Goal: Complete application form: Complete application form

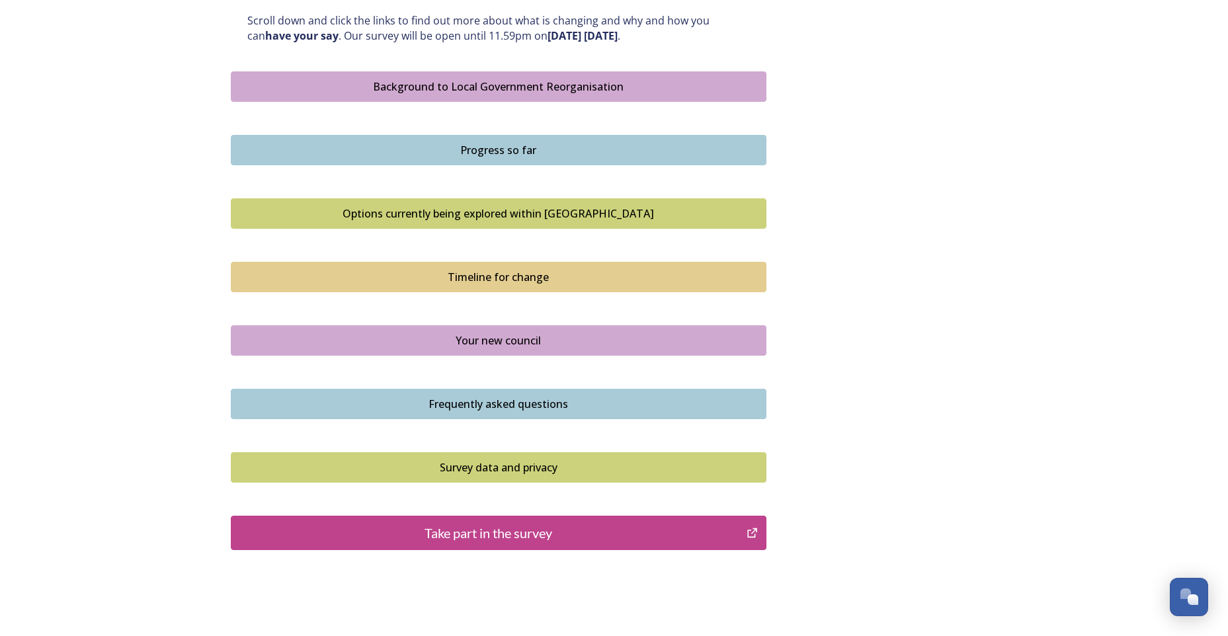
scroll to position [787, 0]
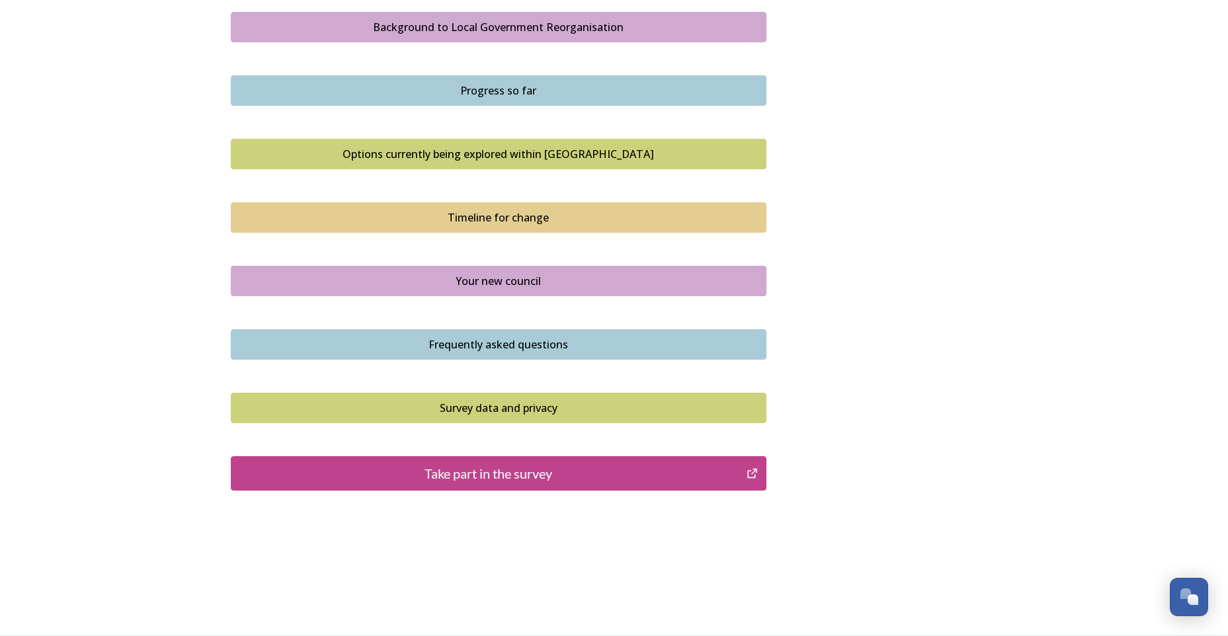
click at [497, 470] on div "Take part in the survey" at bounding box center [489, 474] width 502 height 20
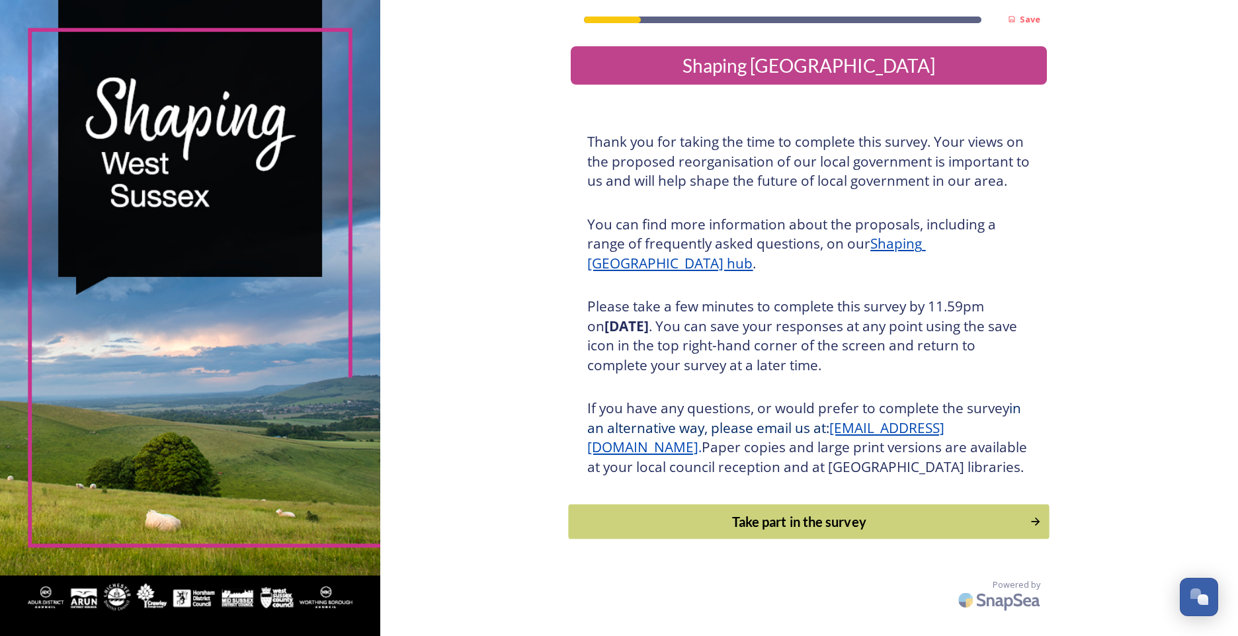
click at [844, 532] on div "Take part in the survey" at bounding box center [799, 522] width 447 height 20
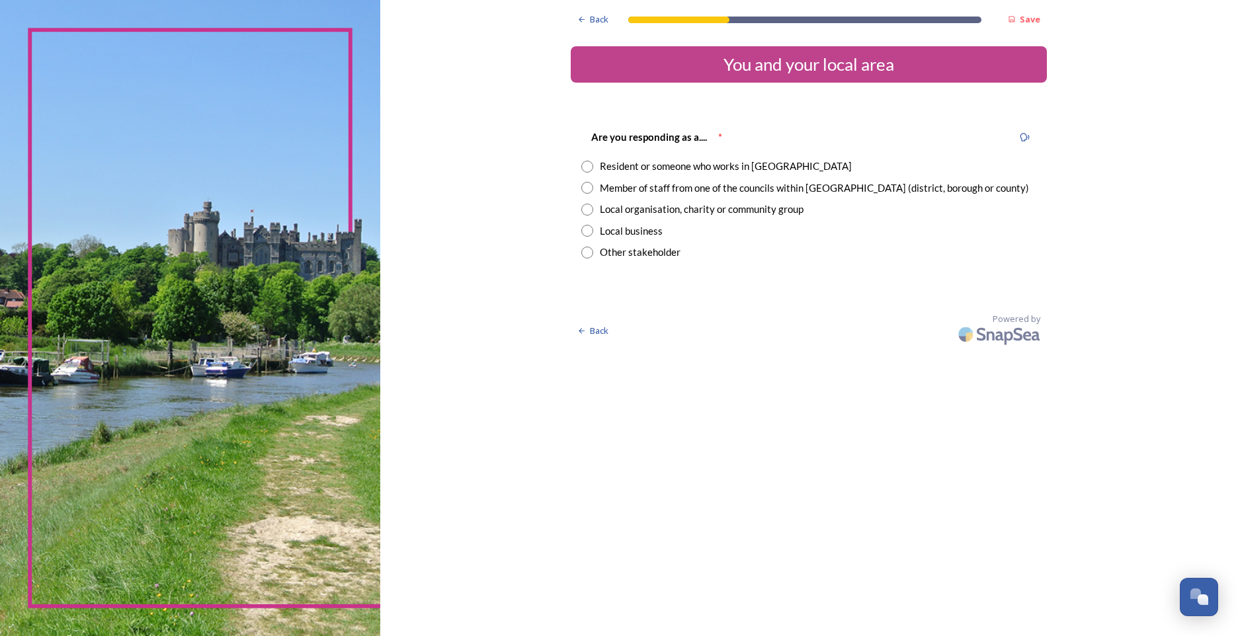
click at [586, 166] on input "radio" at bounding box center [587, 167] width 12 height 12
radio input "true"
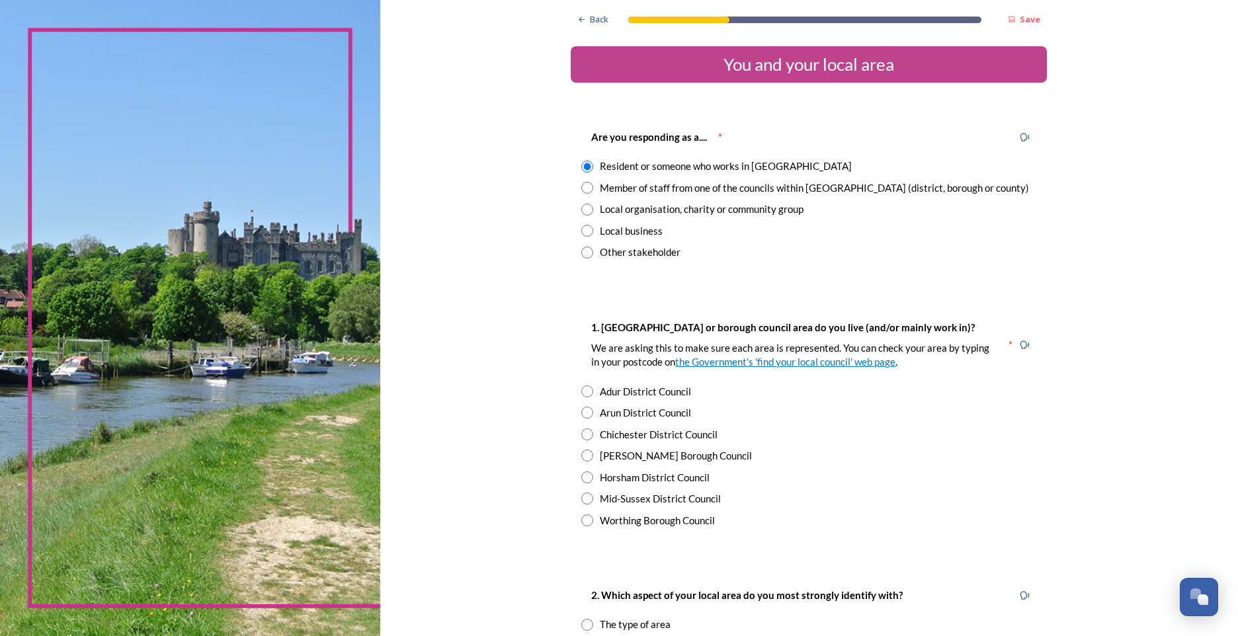
scroll to position [66, 0]
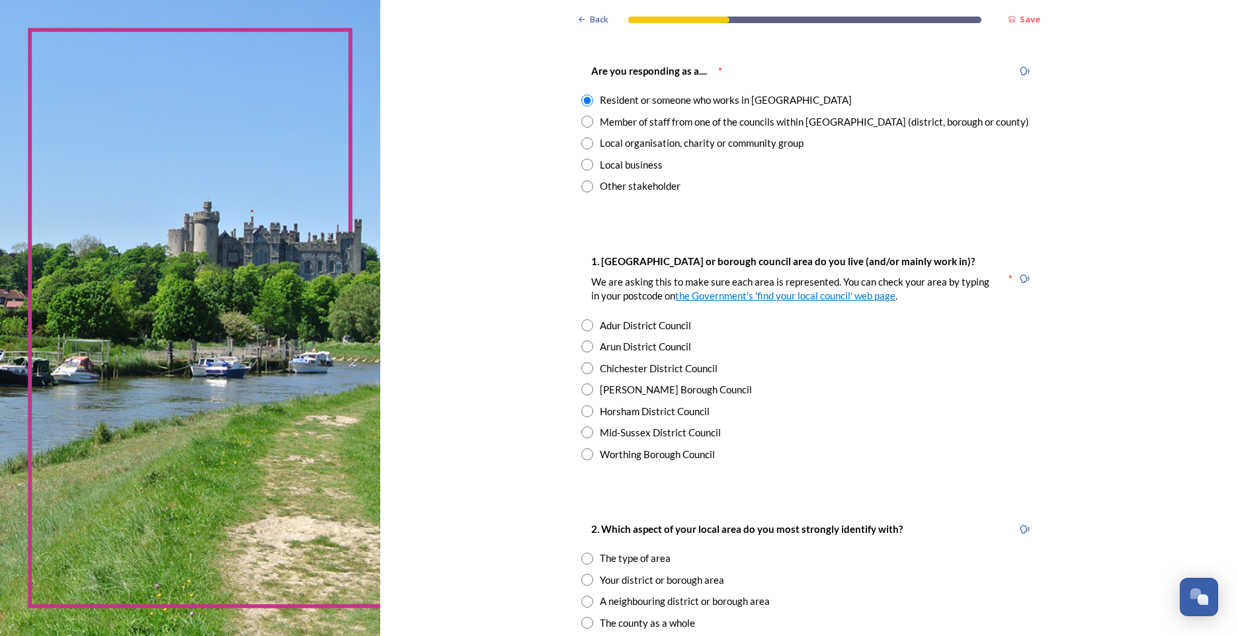
click at [583, 454] on input "radio" at bounding box center [587, 454] width 12 height 12
radio input "true"
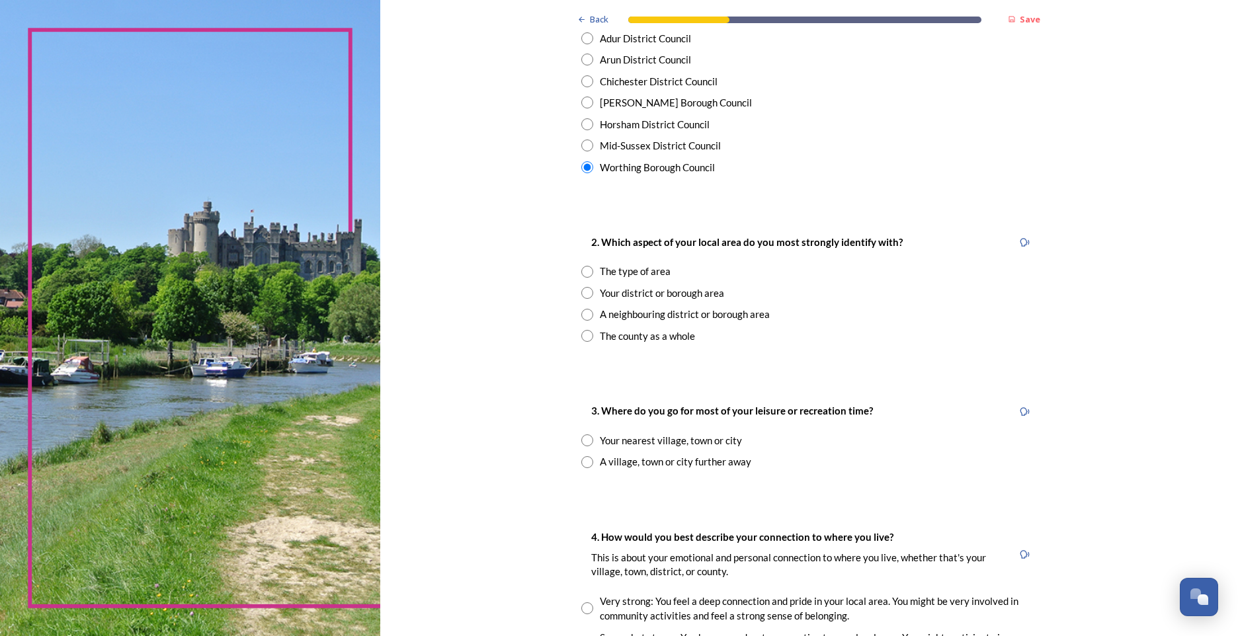
scroll to position [397, 0]
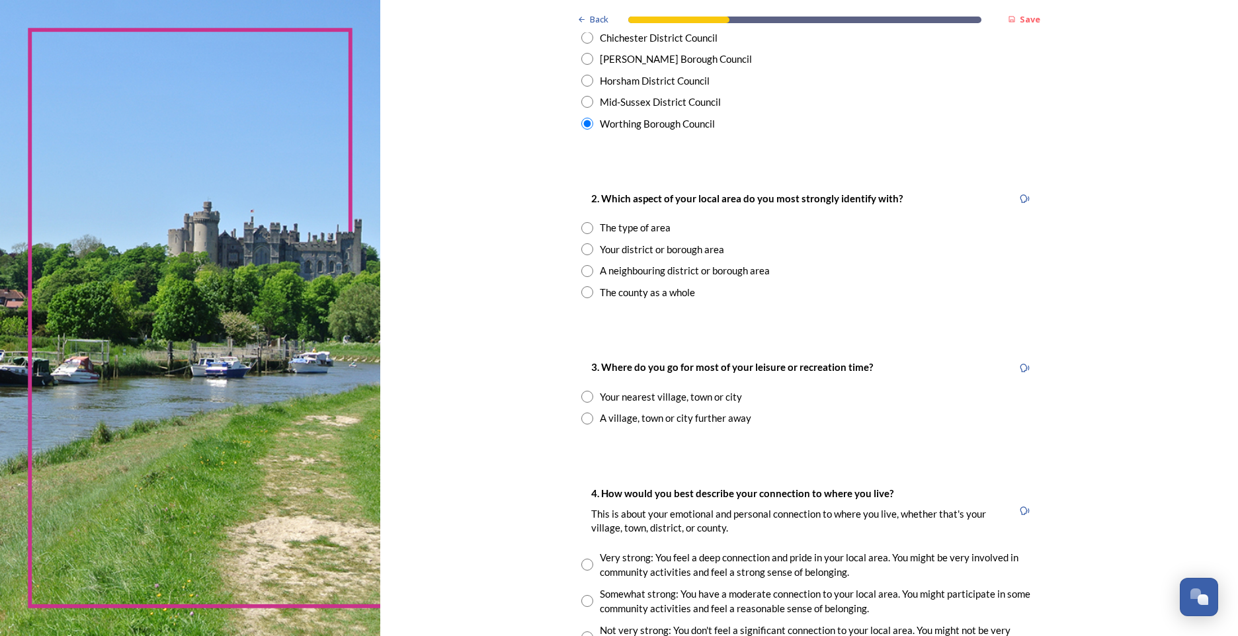
click at [581, 294] on input "radio" at bounding box center [587, 292] width 12 height 12
radio input "true"
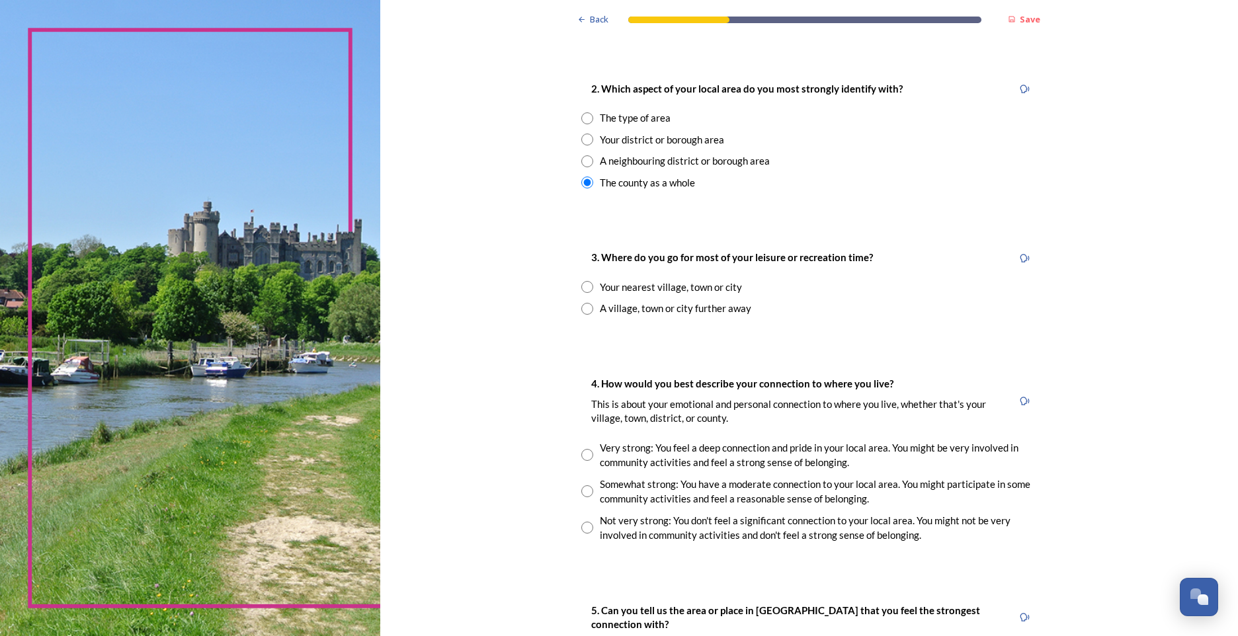
scroll to position [529, 0]
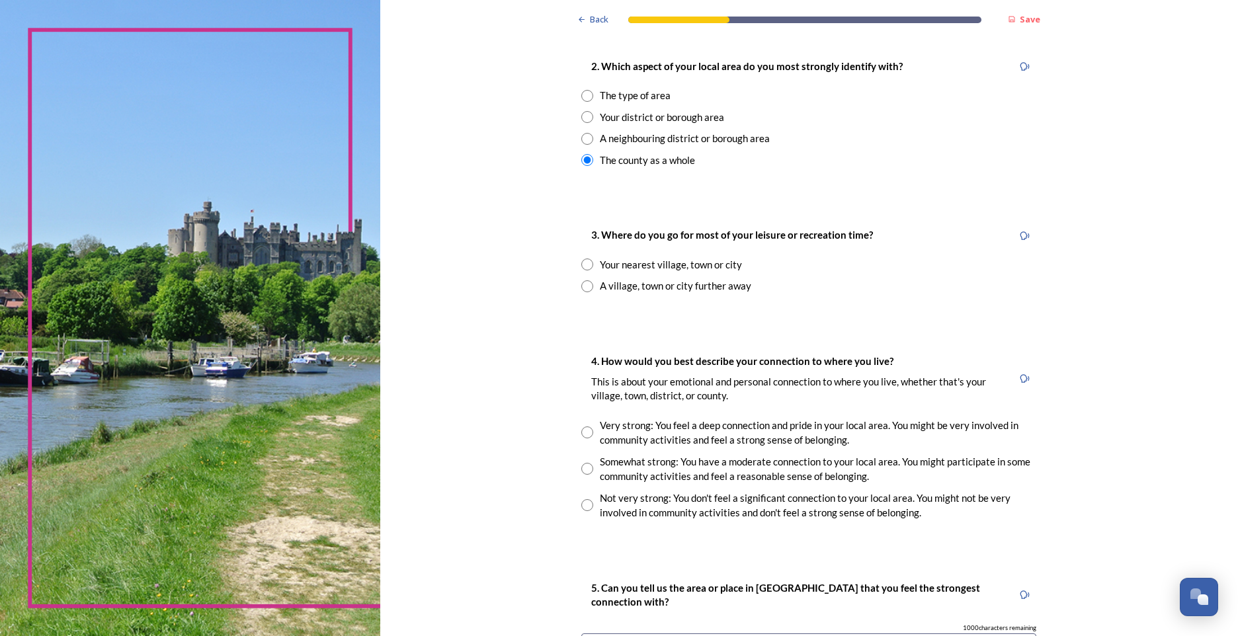
click at [585, 286] on input "radio" at bounding box center [587, 286] width 12 height 12
radio input "true"
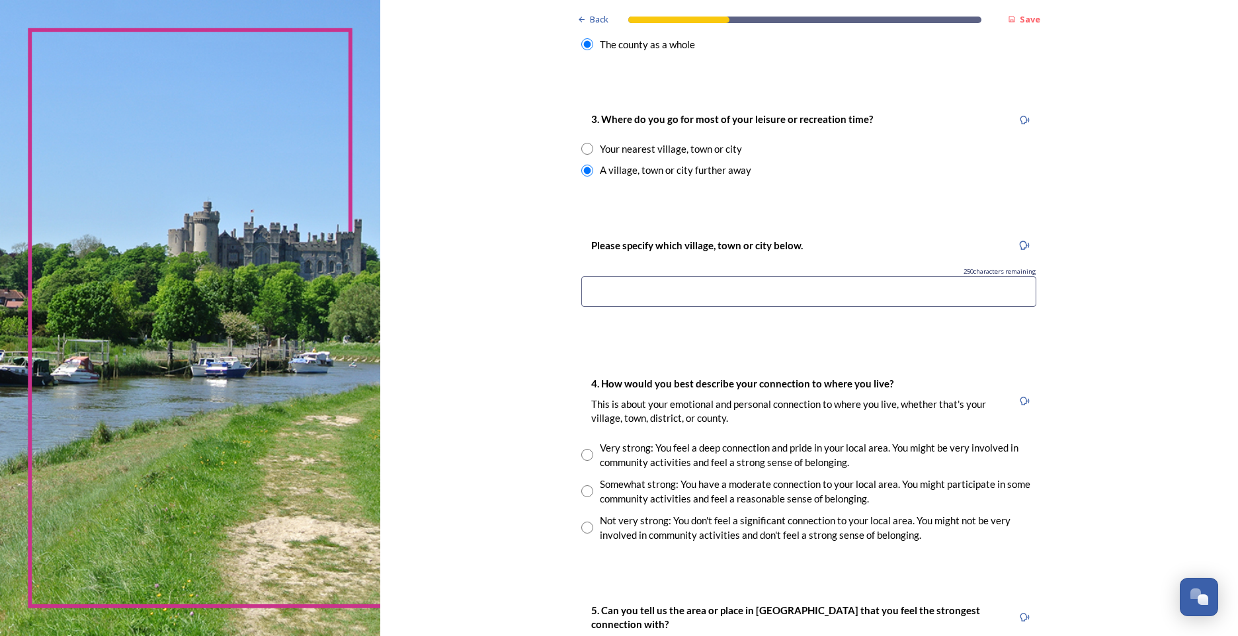
scroll to position [661, 0]
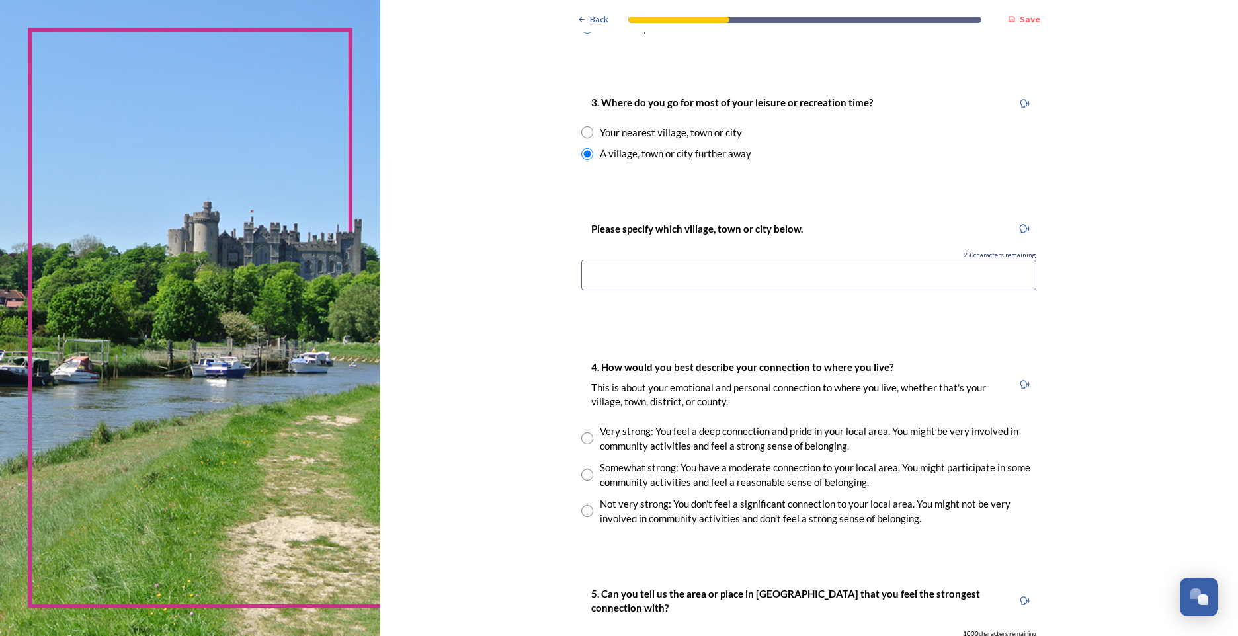
click at [645, 282] on input at bounding box center [808, 275] width 455 height 30
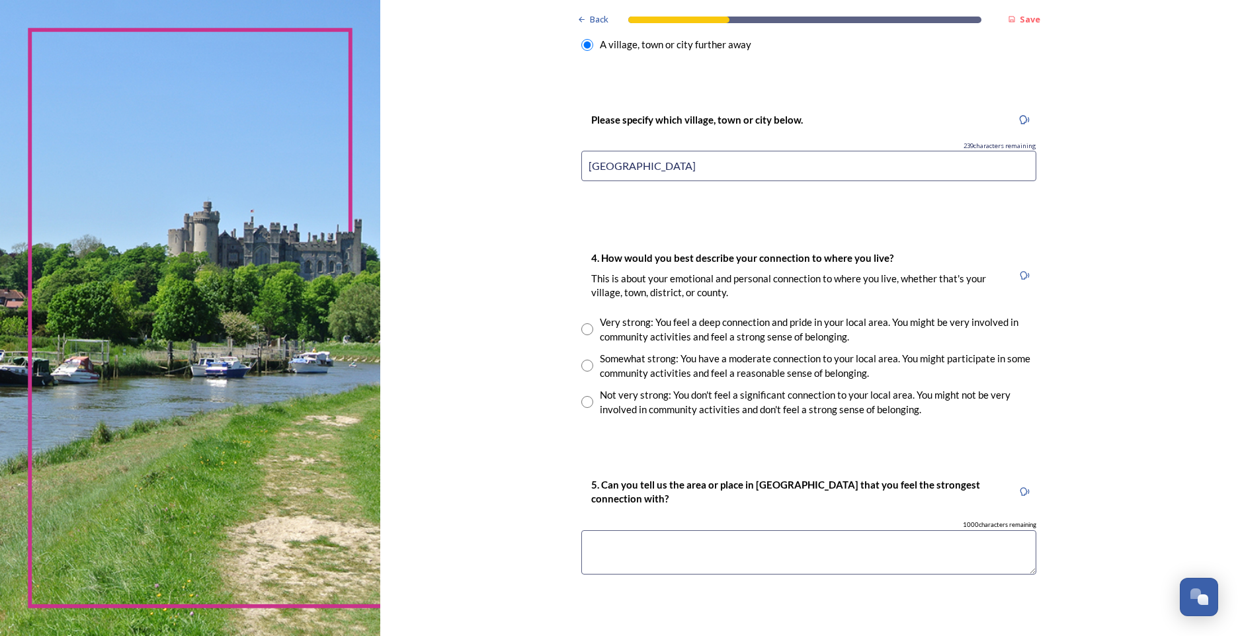
scroll to position [793, 0]
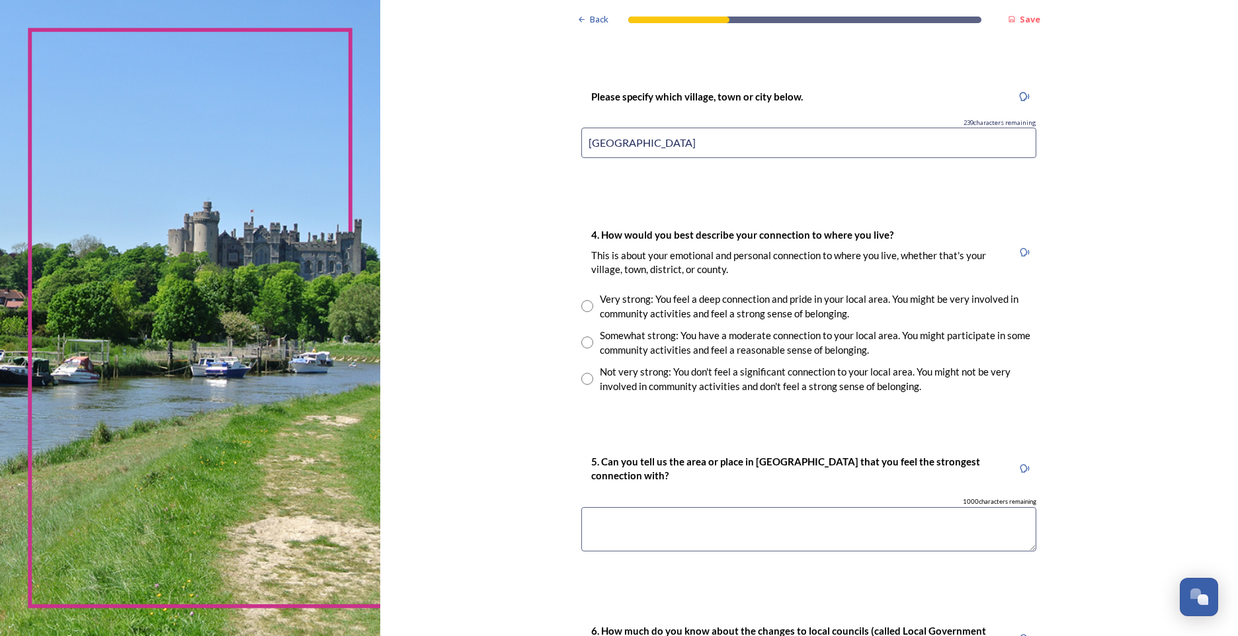
type input "[GEOGRAPHIC_DATA]"
click at [914, 214] on div "4. How would you best describe your connection to where you live? This is about…" at bounding box center [809, 311] width 476 height 194
click at [582, 383] on input "radio" at bounding box center [587, 379] width 12 height 12
radio input "true"
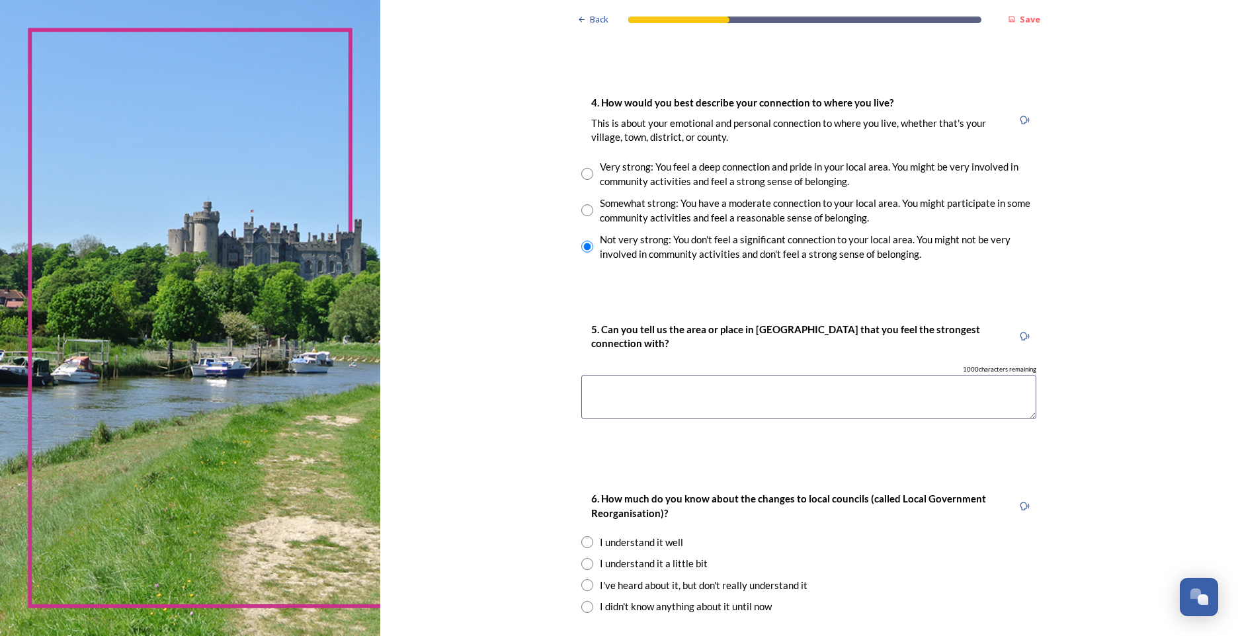
click at [698, 396] on textarea at bounding box center [808, 397] width 455 height 44
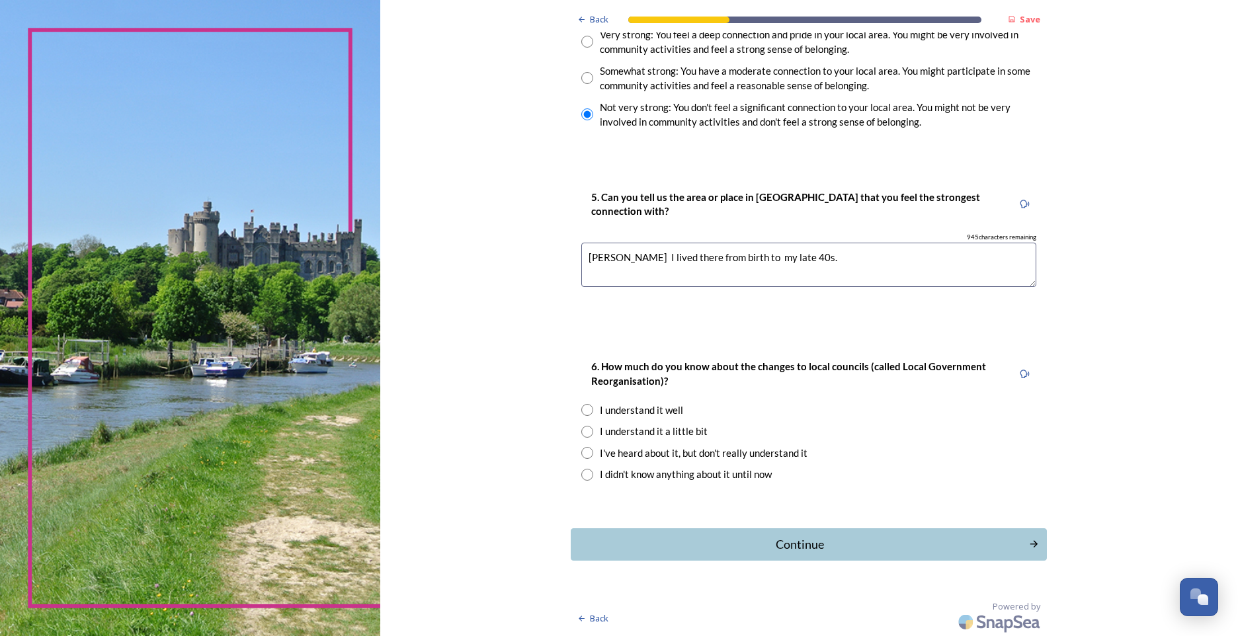
scroll to position [1059, 0]
type textarea "[PERSON_NAME] I lived there from birth to my late 40s. Could not remain there h…"
click at [581, 428] on input "radio" at bounding box center [587, 431] width 12 height 12
radio input "true"
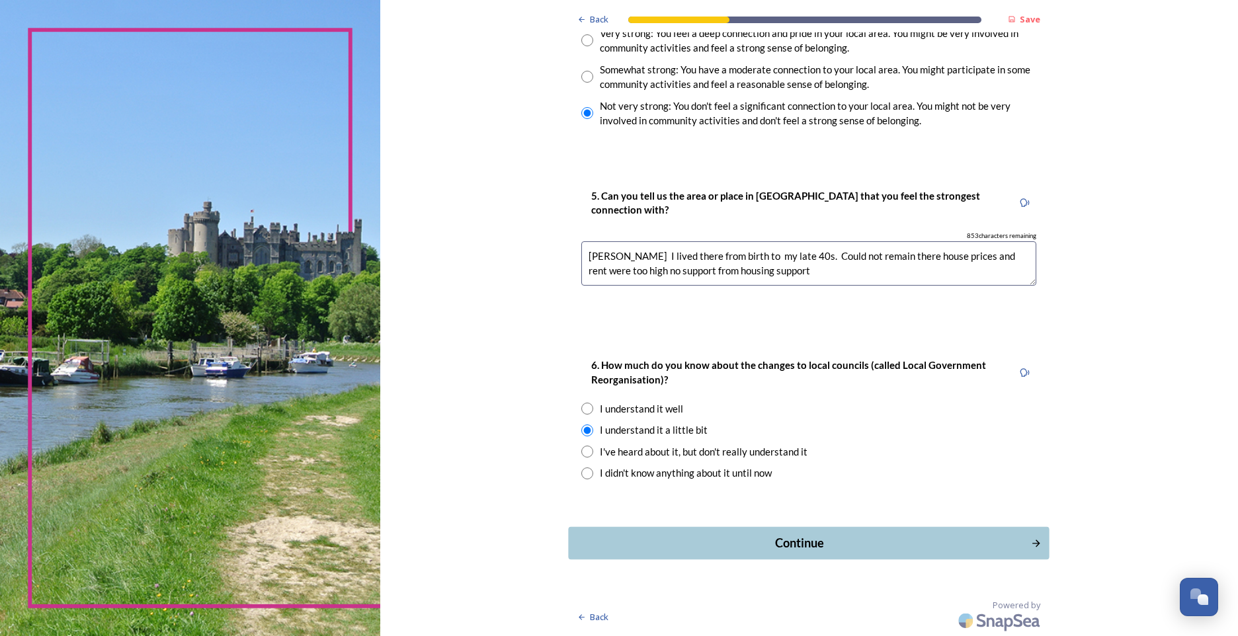
click at [682, 538] on div "Continue" at bounding box center [800, 543] width 448 height 18
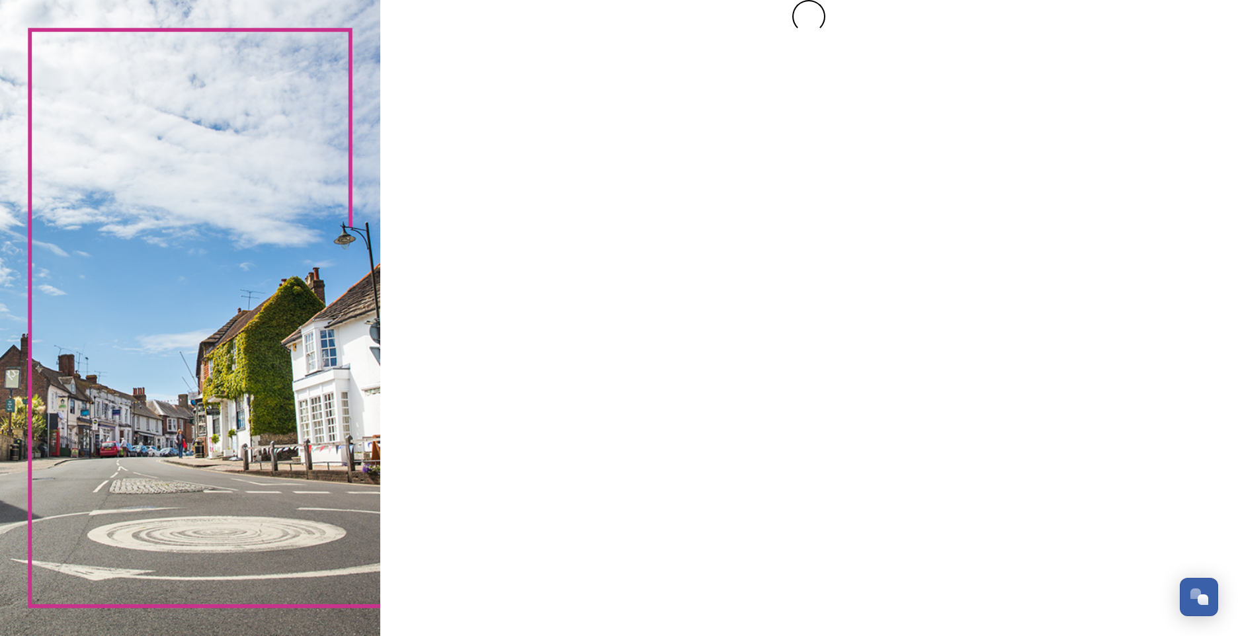
scroll to position [0, 0]
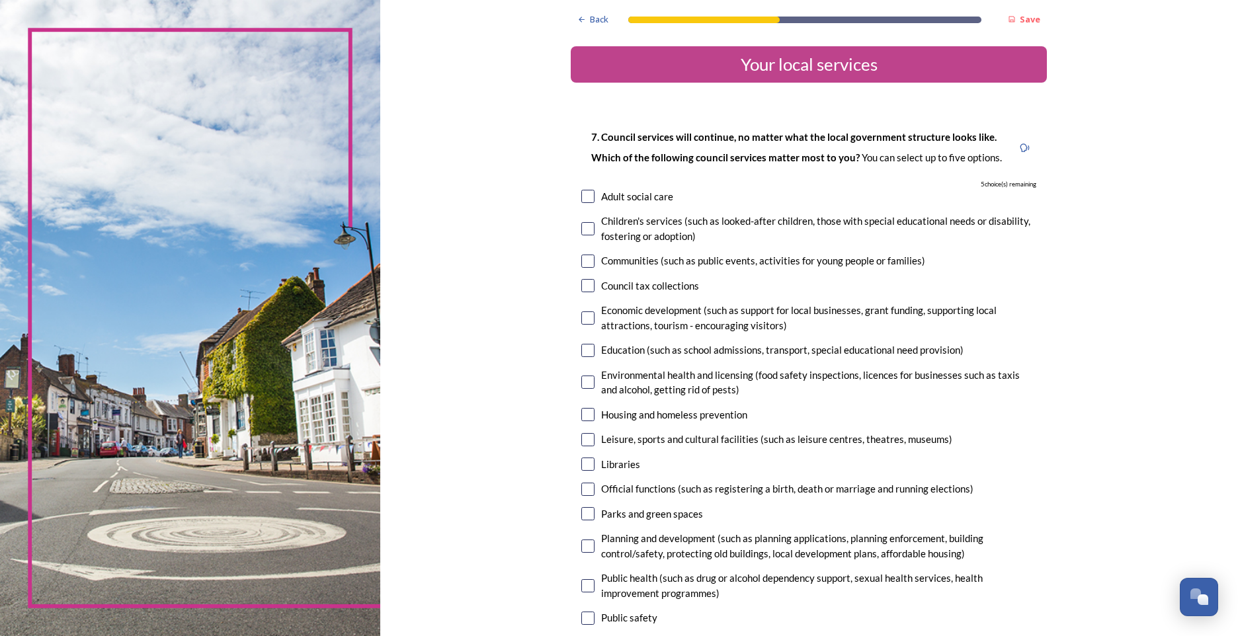
click at [587, 194] on input "checkbox" at bounding box center [587, 196] width 13 height 13
checkbox input "true"
click at [587, 232] on input "checkbox" at bounding box center [587, 228] width 13 height 13
checkbox input "true"
click at [582, 351] on input "checkbox" at bounding box center [587, 350] width 13 height 13
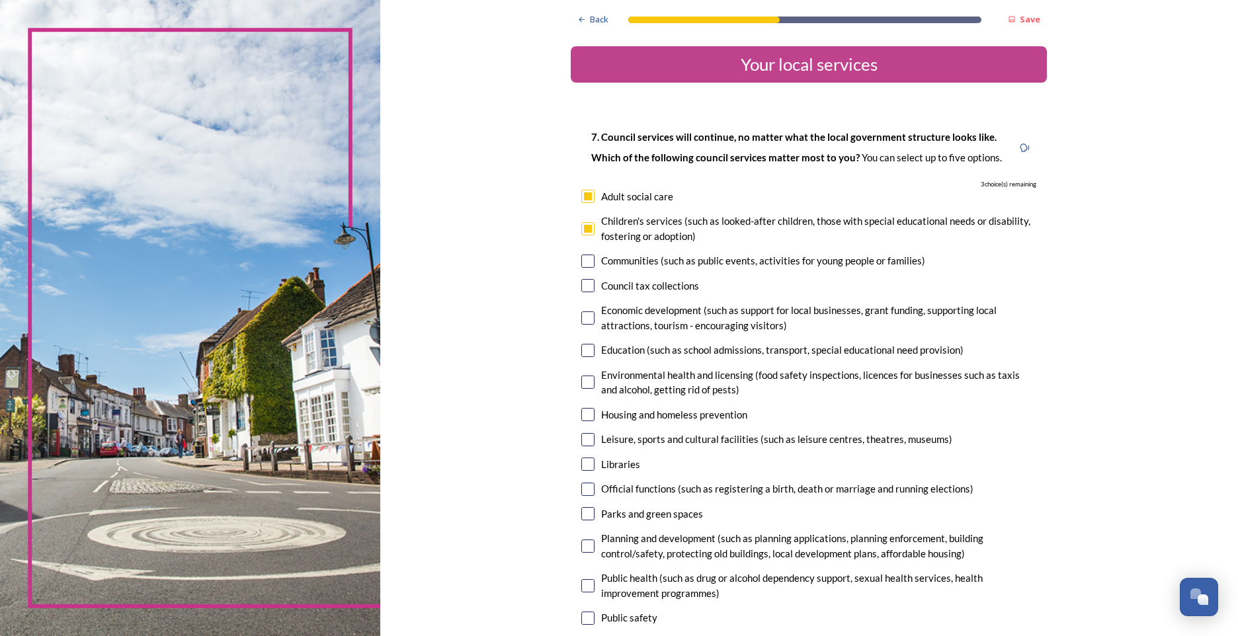
checkbox input "true"
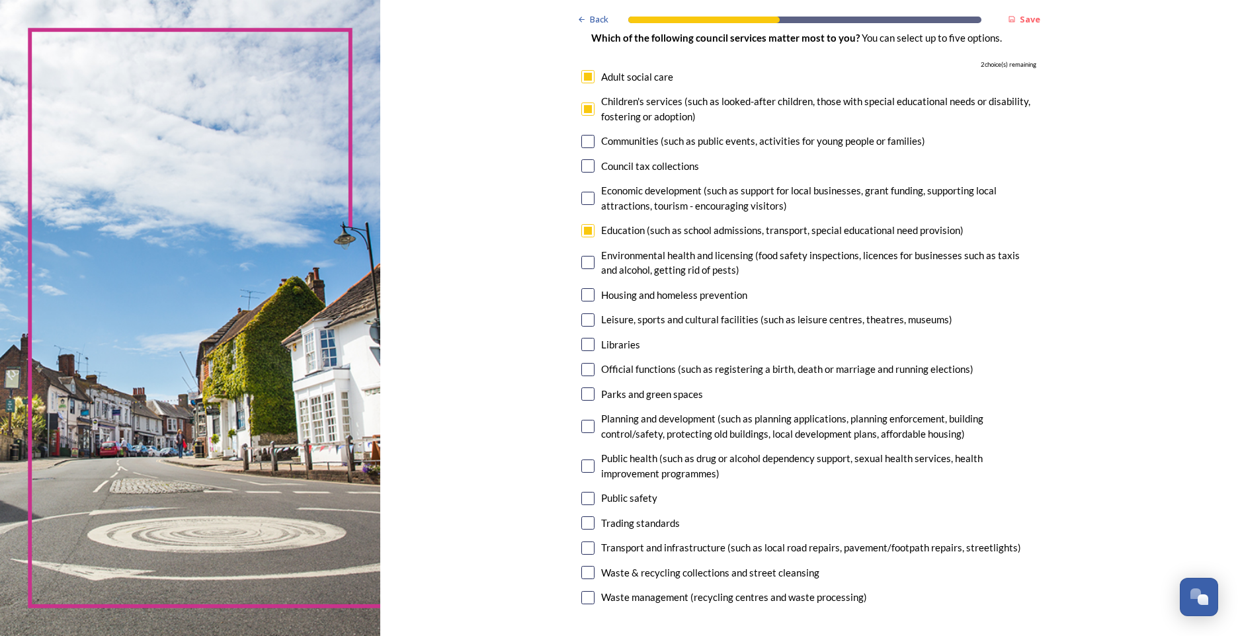
scroll to position [198, 0]
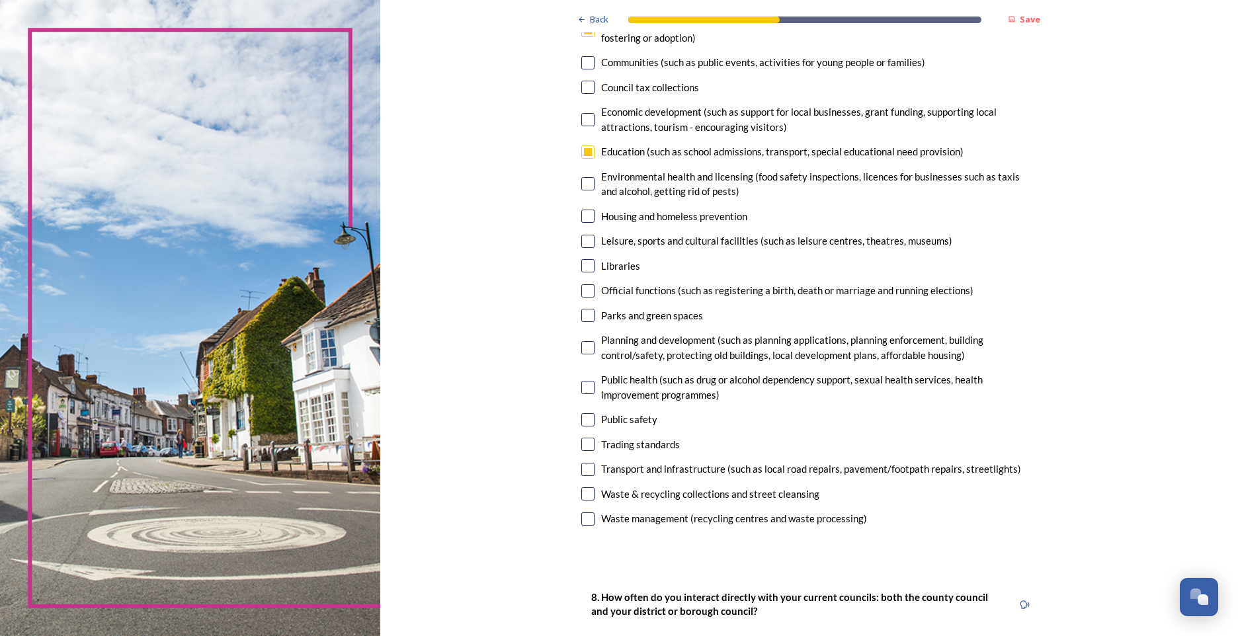
click at [585, 222] on input "checkbox" at bounding box center [587, 216] width 13 height 13
checkbox input "true"
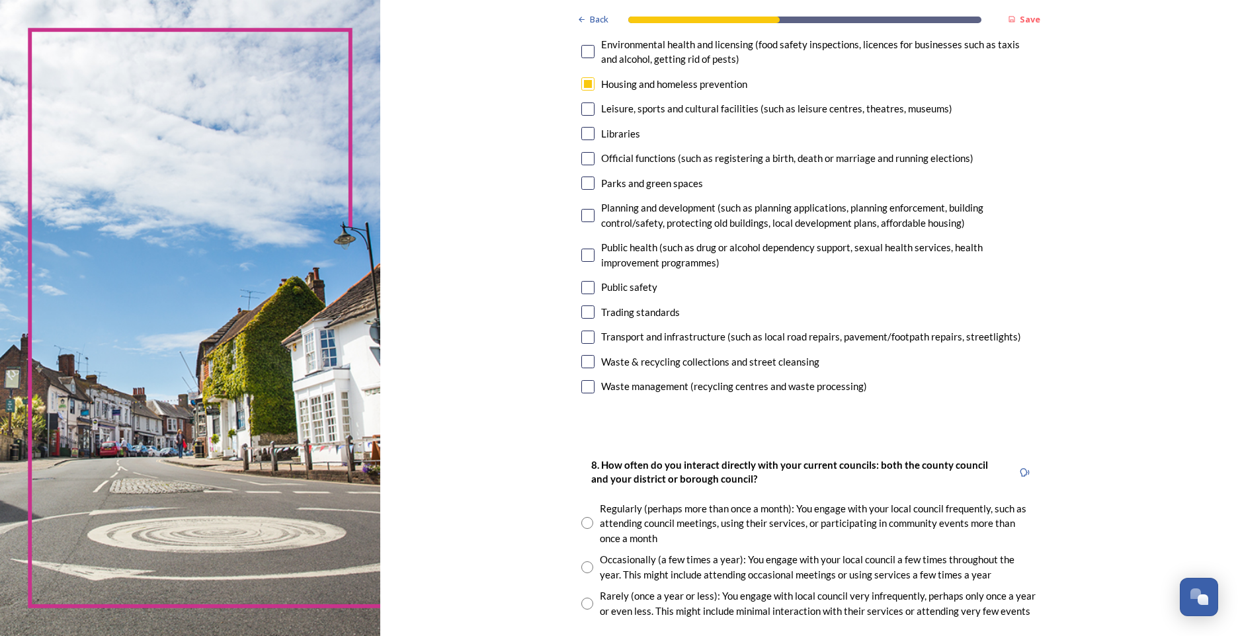
click at [587, 310] on input "checkbox" at bounding box center [587, 311] width 13 height 13
checkbox input "true"
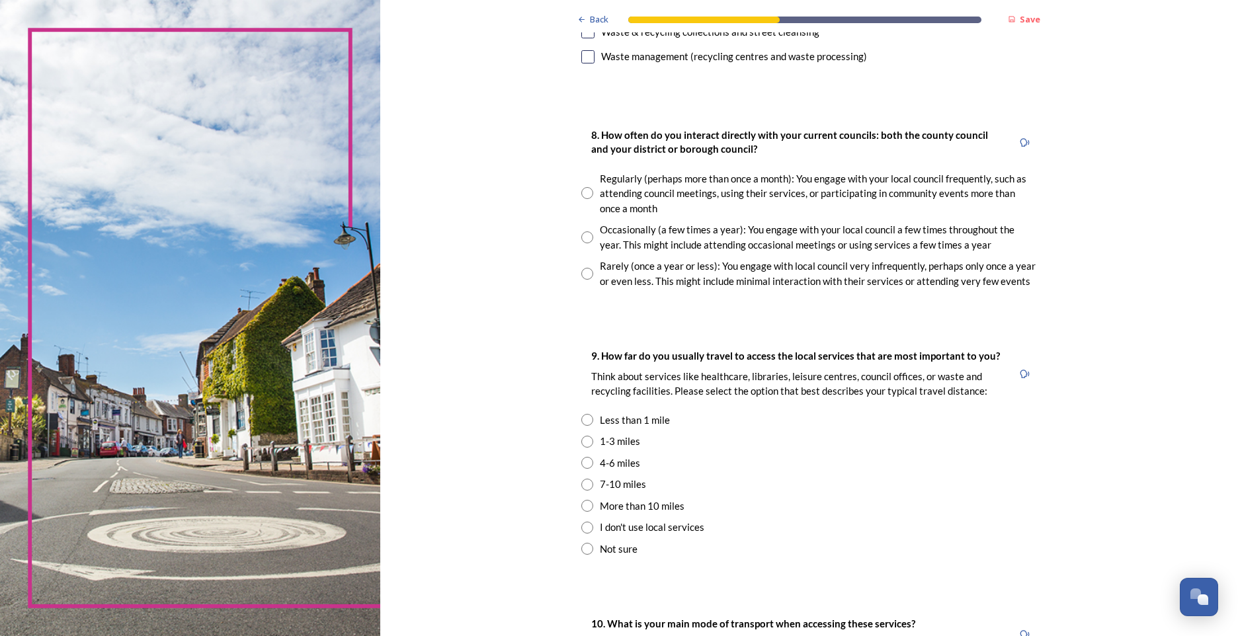
scroll to position [661, 0]
click at [584, 272] on input "radio" at bounding box center [587, 273] width 12 height 12
radio input "true"
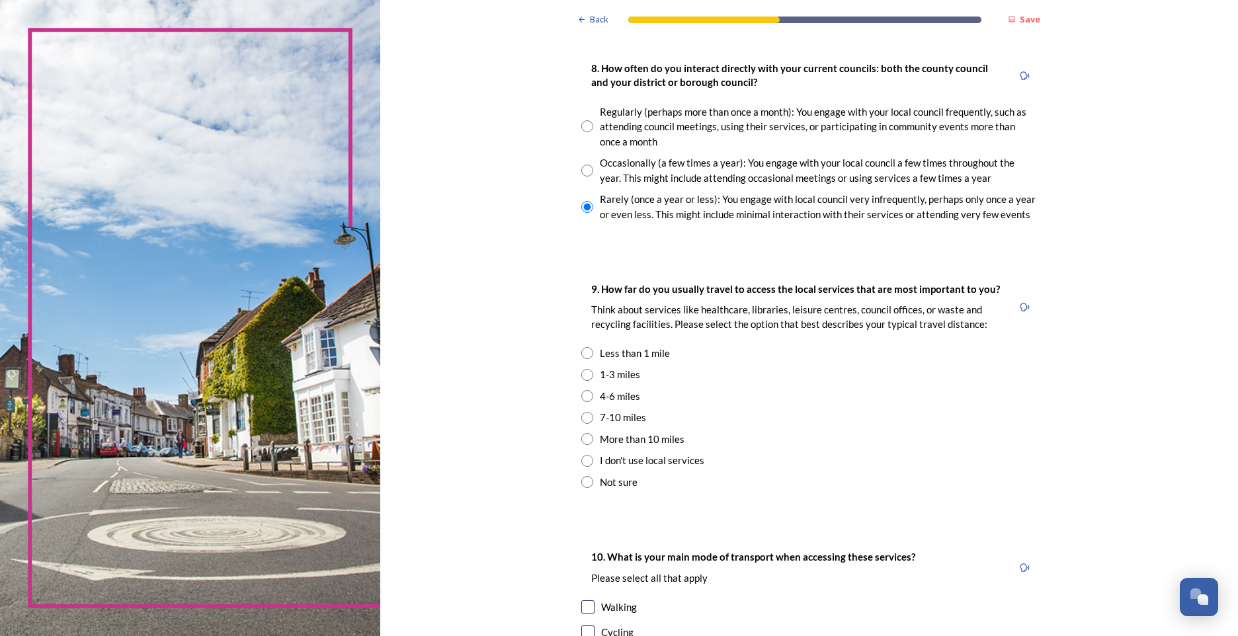
scroll to position [860, 0]
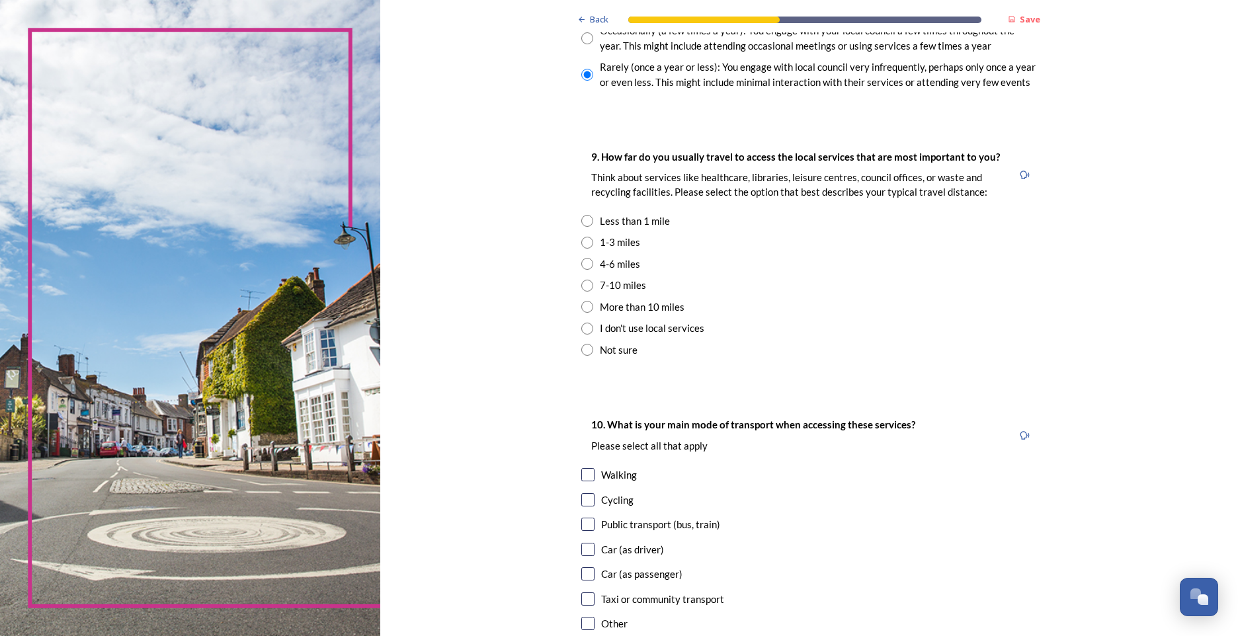
click at [584, 240] on input "radio" at bounding box center [587, 243] width 12 height 12
radio input "true"
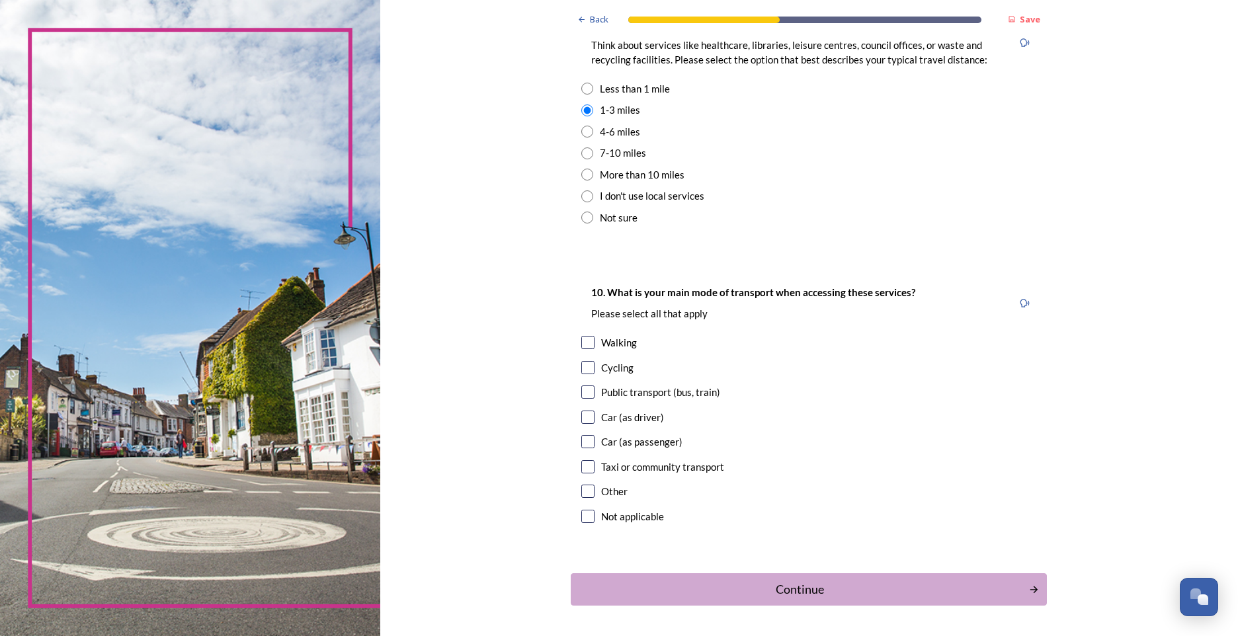
scroll to position [1038, 0]
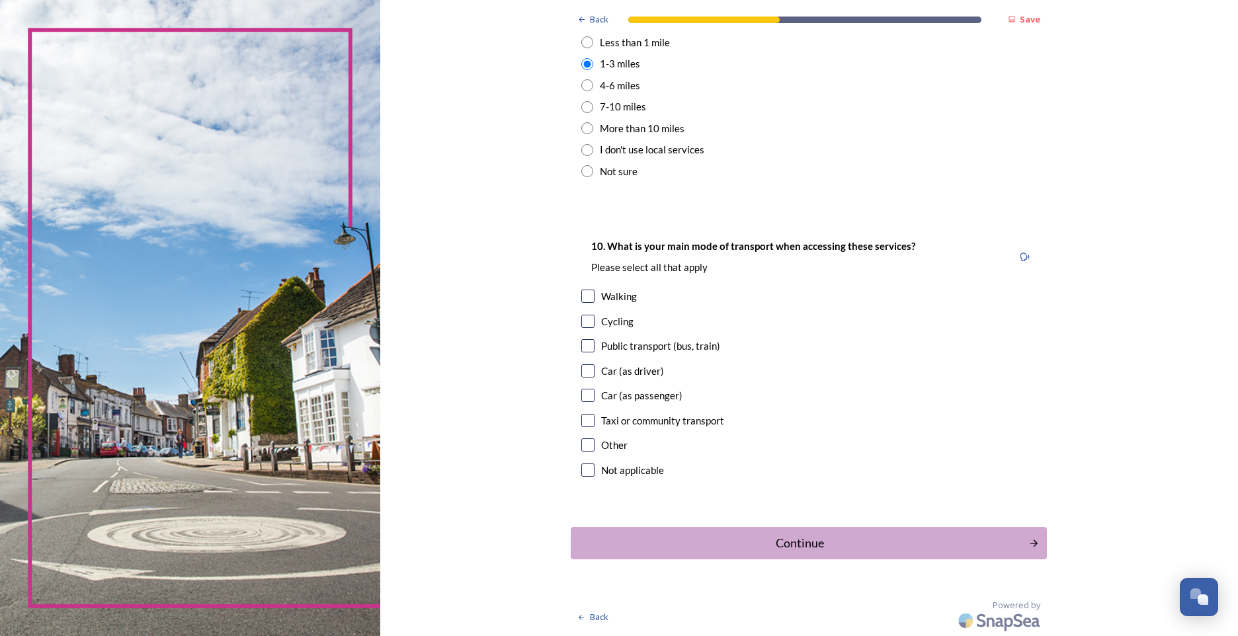
click at [588, 372] on input "checkbox" at bounding box center [587, 370] width 13 height 13
checkbox input "true"
click at [735, 553] on button "Continue" at bounding box center [809, 543] width 481 height 32
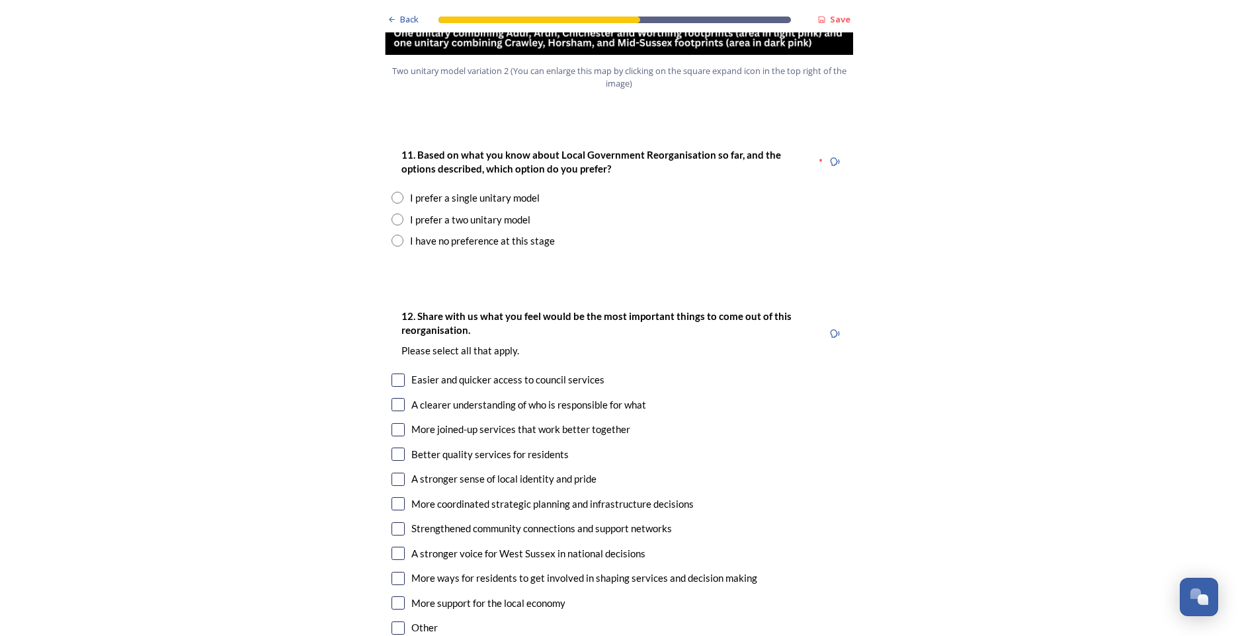
scroll to position [1719, 0]
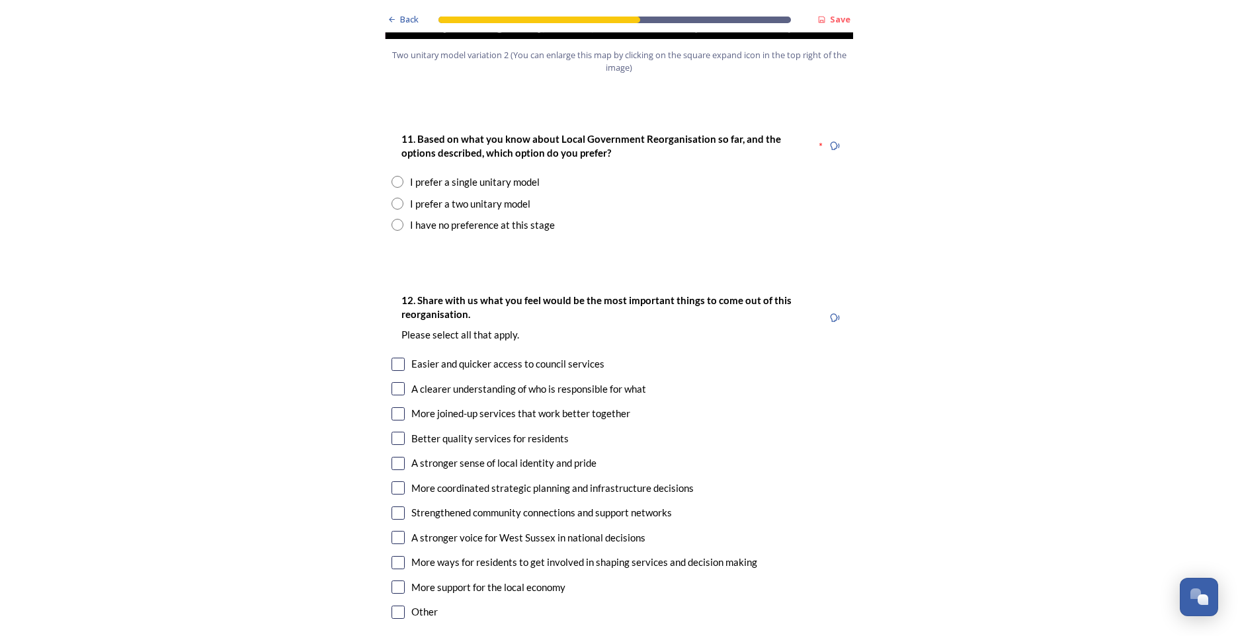
click at [396, 219] on input "radio" at bounding box center [397, 225] width 12 height 12
radio input "true"
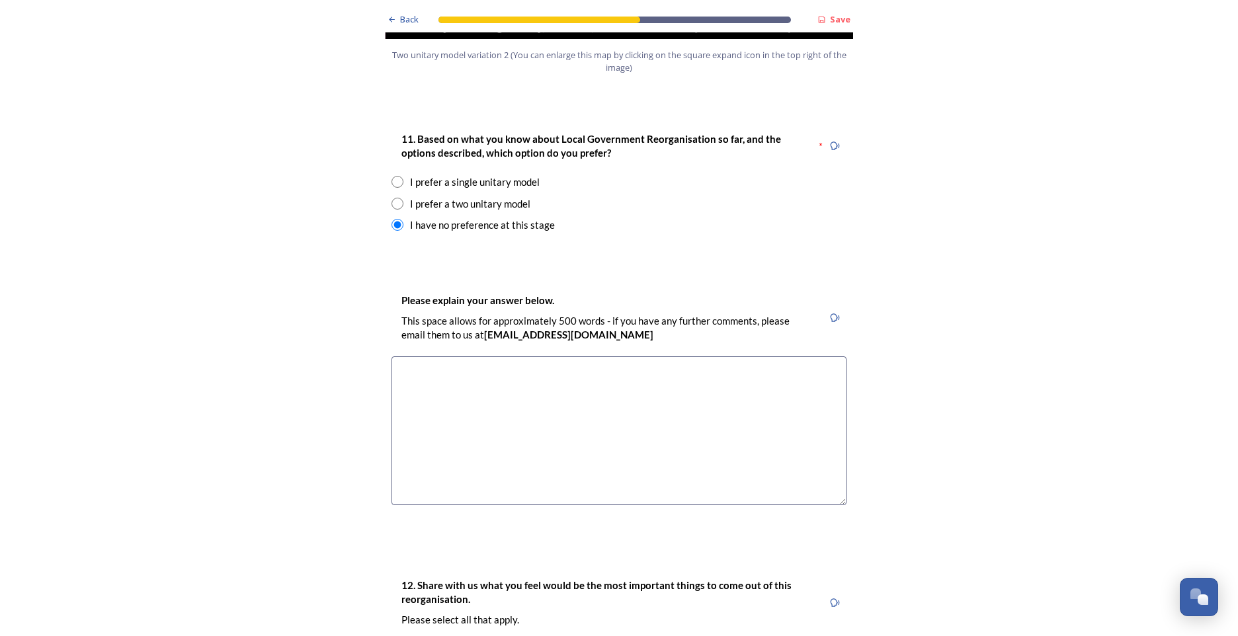
click at [504, 367] on textarea at bounding box center [618, 430] width 455 height 149
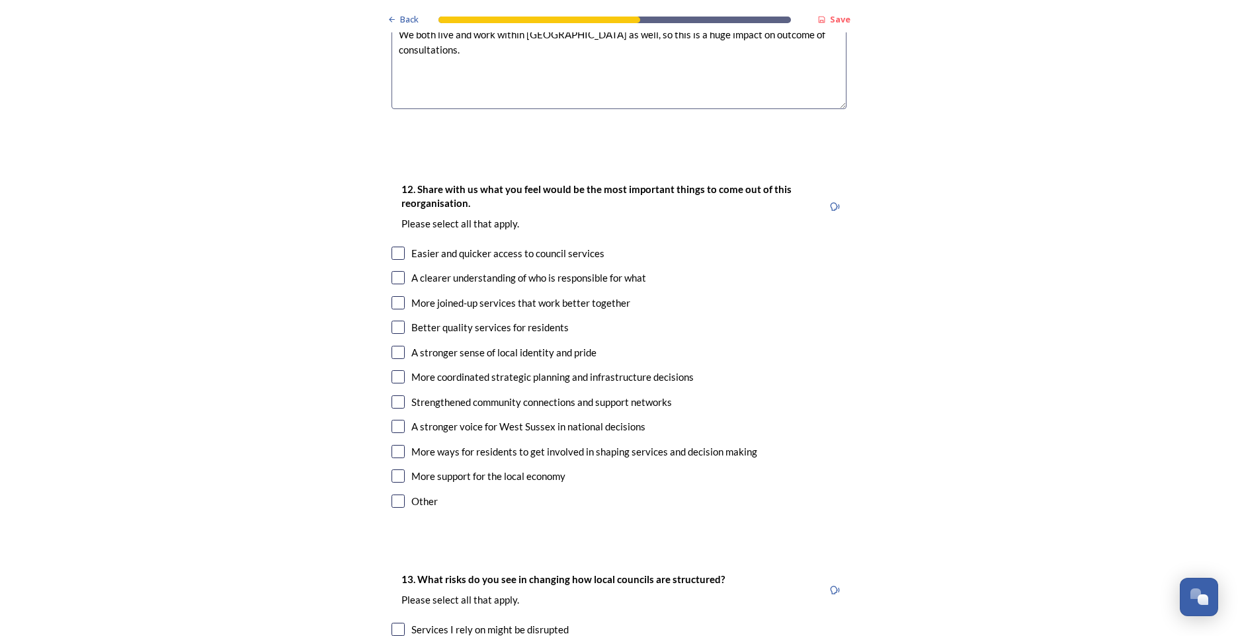
scroll to position [2116, 0]
type textarea "both my husband and I work with local authority, husband works for Horsham Dist…"
click at [394, 246] on input "checkbox" at bounding box center [397, 252] width 13 height 13
checkbox input "true"
click at [395, 270] on input "checkbox" at bounding box center [397, 276] width 13 height 13
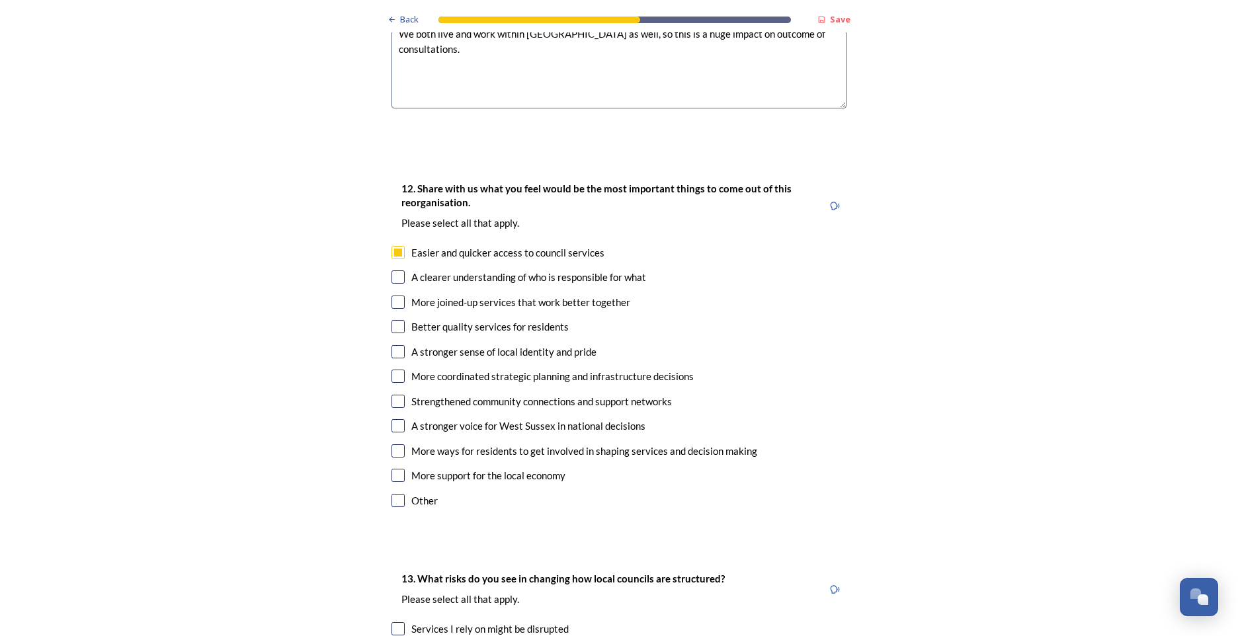
checkbox input "true"
click at [397, 320] on input "checkbox" at bounding box center [397, 326] width 13 height 13
checkbox input "true"
click at [397, 370] on input "checkbox" at bounding box center [397, 376] width 13 height 13
checkbox input "true"
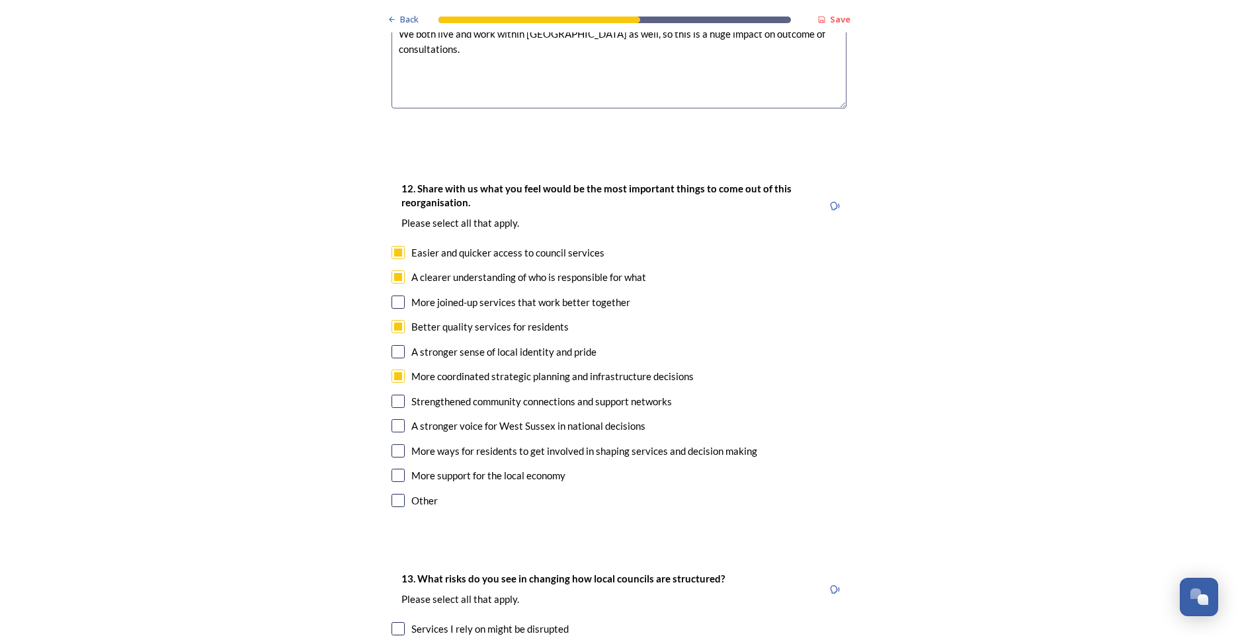
click at [396, 395] on input "checkbox" at bounding box center [397, 401] width 13 height 13
checkbox input "true"
click at [396, 444] on input "checkbox" at bounding box center [397, 450] width 13 height 13
checkbox input "true"
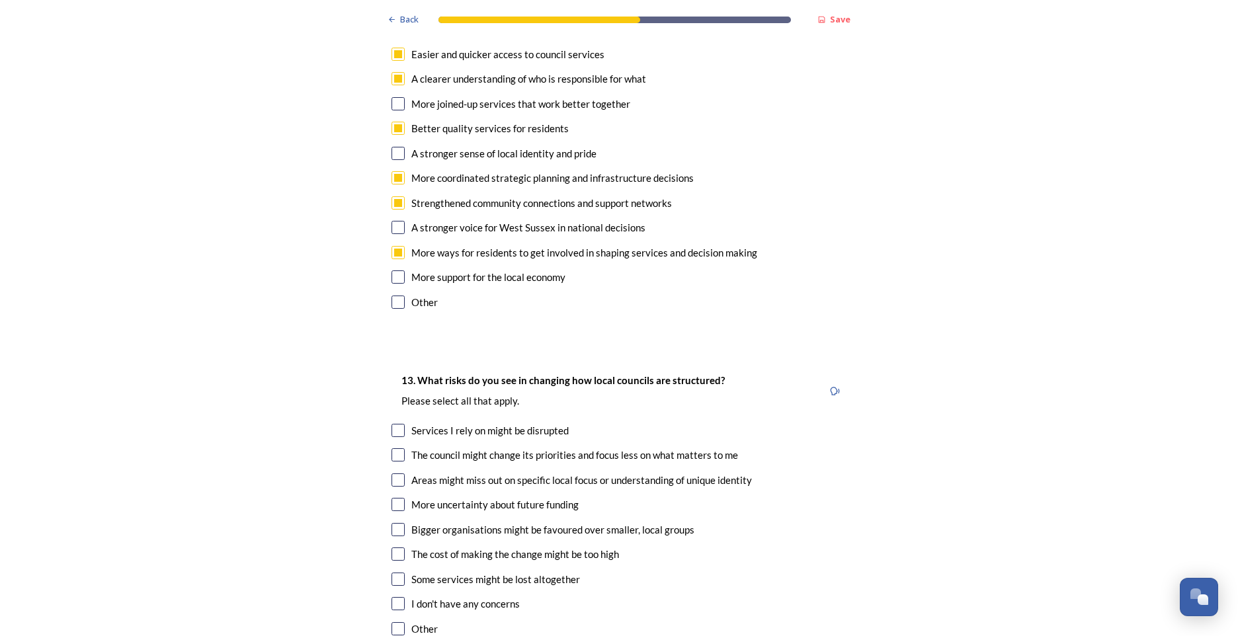
scroll to position [2380, 0]
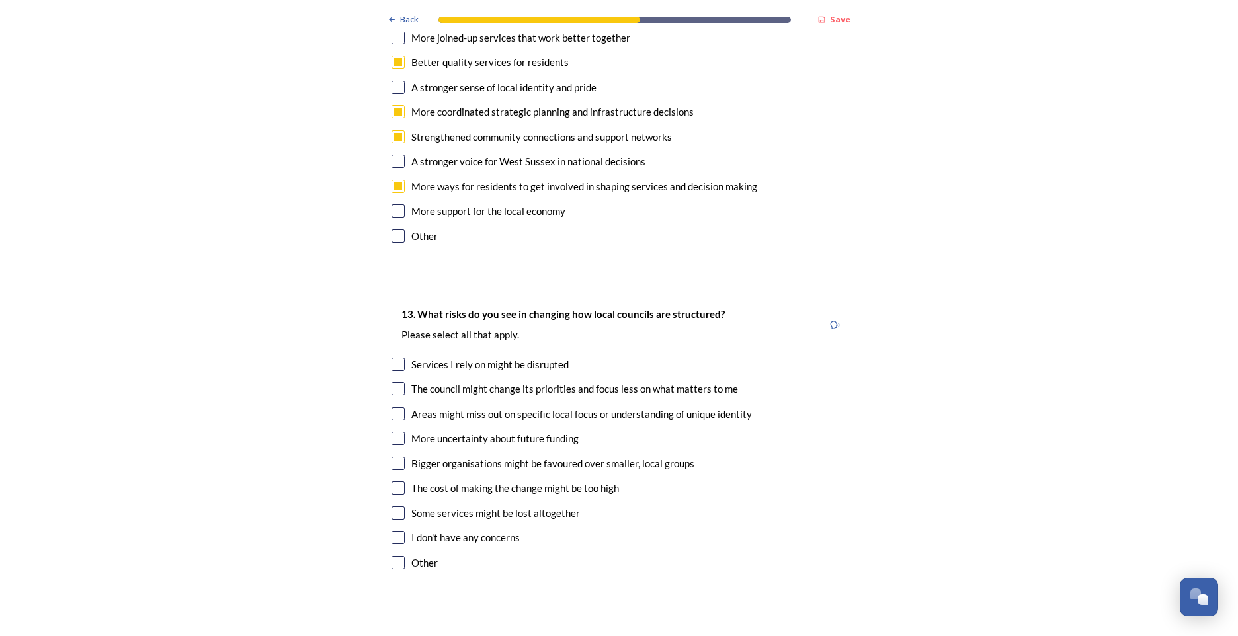
click at [394, 358] on input "checkbox" at bounding box center [397, 364] width 13 height 13
checkbox input "true"
click at [397, 432] on input "checkbox" at bounding box center [397, 438] width 13 height 13
checkbox input "true"
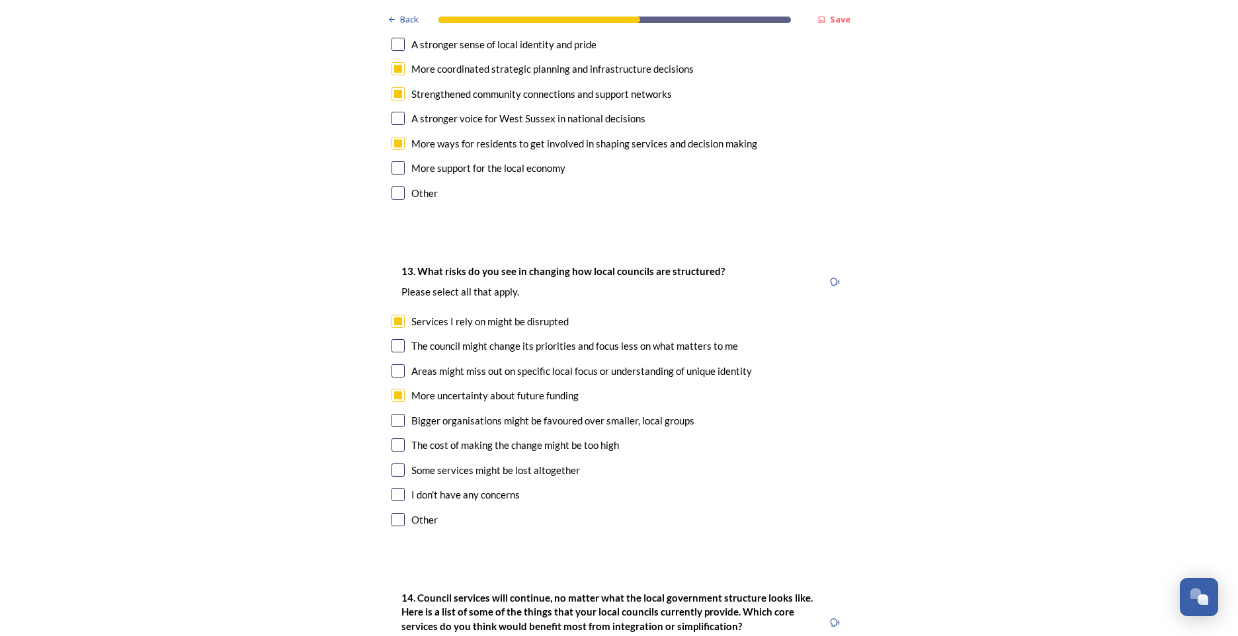
scroll to position [2447, 0]
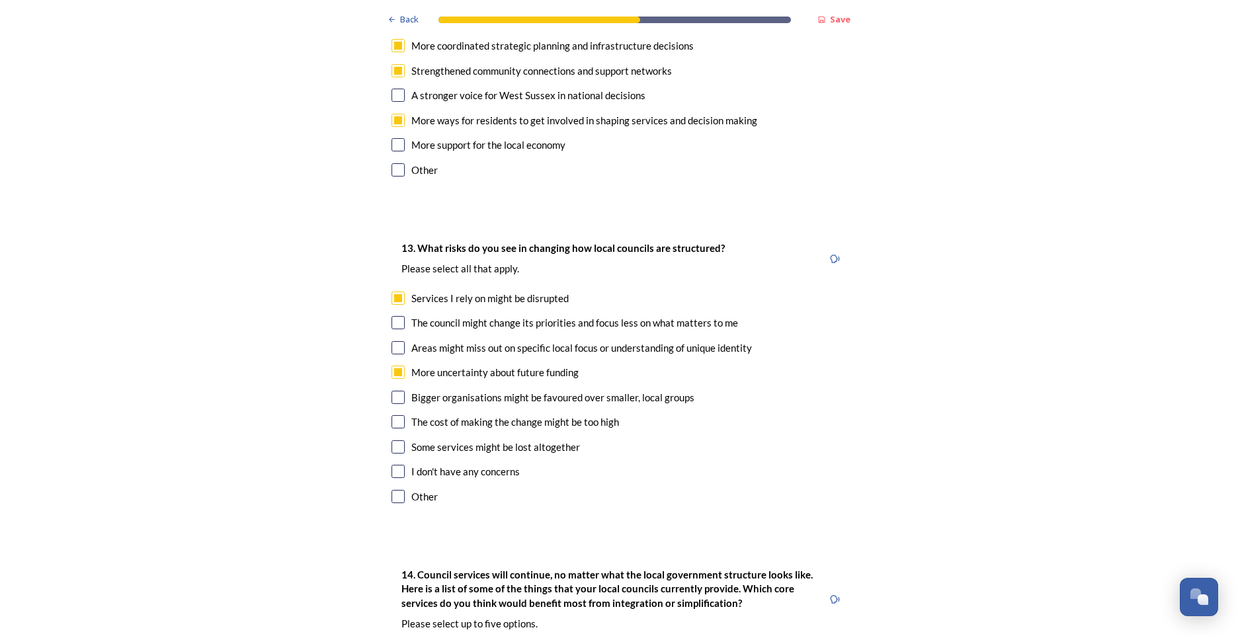
click at [392, 415] on input "checkbox" at bounding box center [397, 421] width 13 height 13
checkbox input "true"
click at [395, 440] on input "checkbox" at bounding box center [397, 446] width 13 height 13
checkbox input "true"
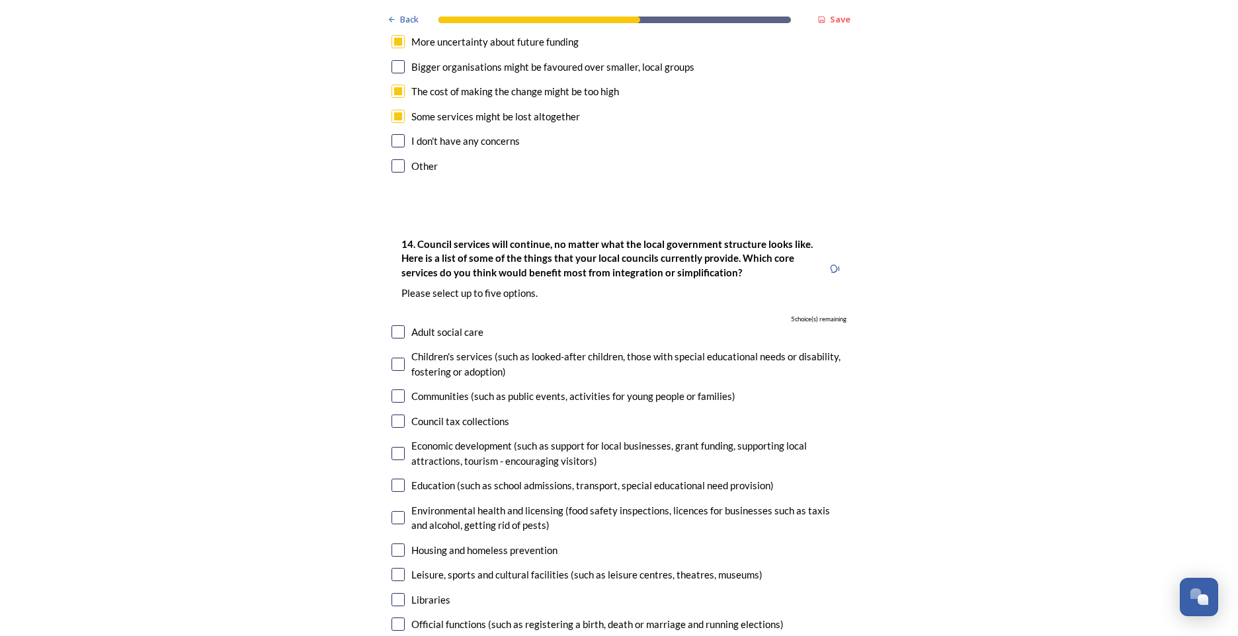
scroll to position [2909, 0]
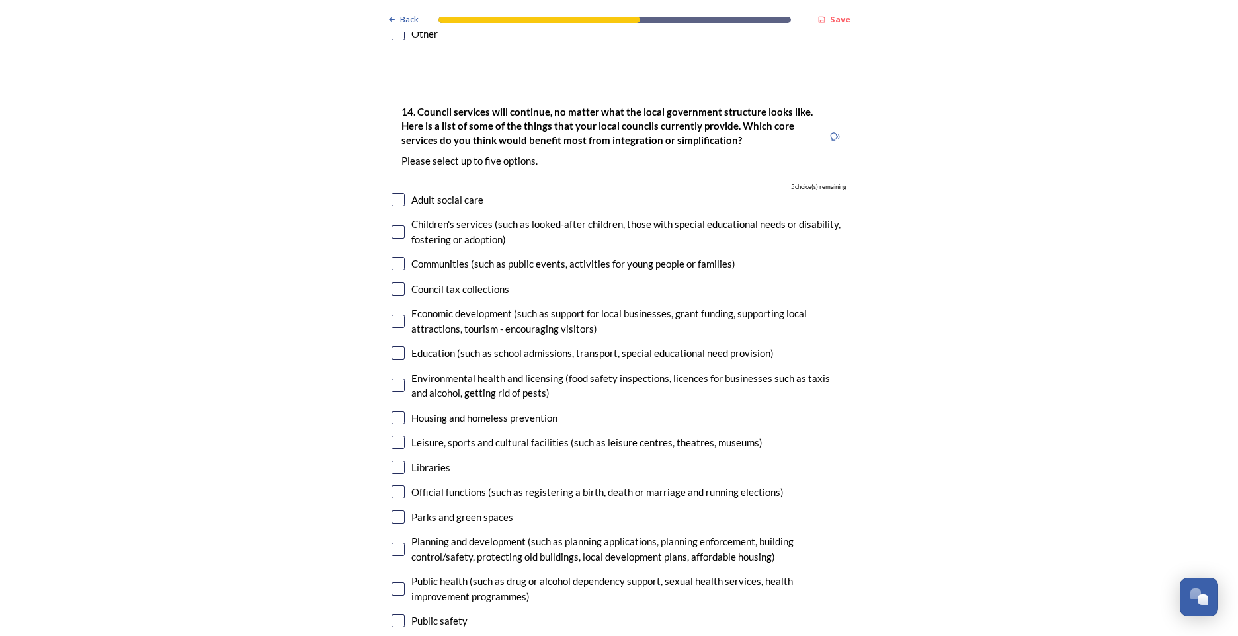
click at [394, 193] on input "checkbox" at bounding box center [397, 199] width 13 height 13
checkbox input "true"
click at [397, 225] on input "checkbox" at bounding box center [397, 231] width 13 height 13
checkbox input "true"
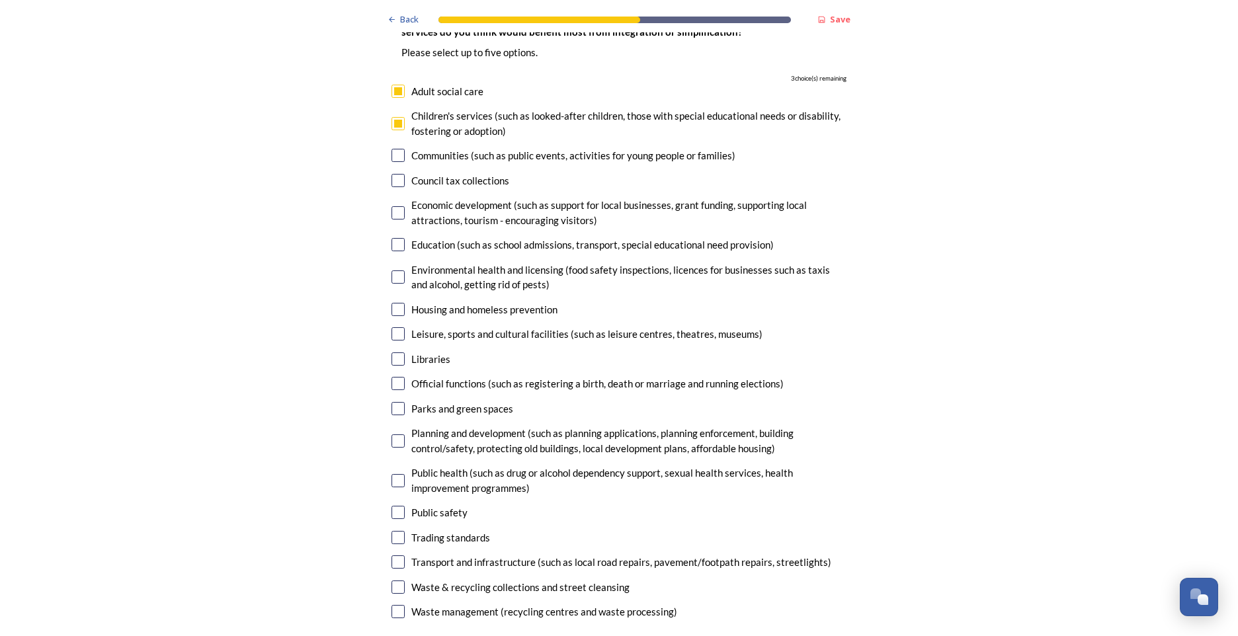
scroll to position [3042, 0]
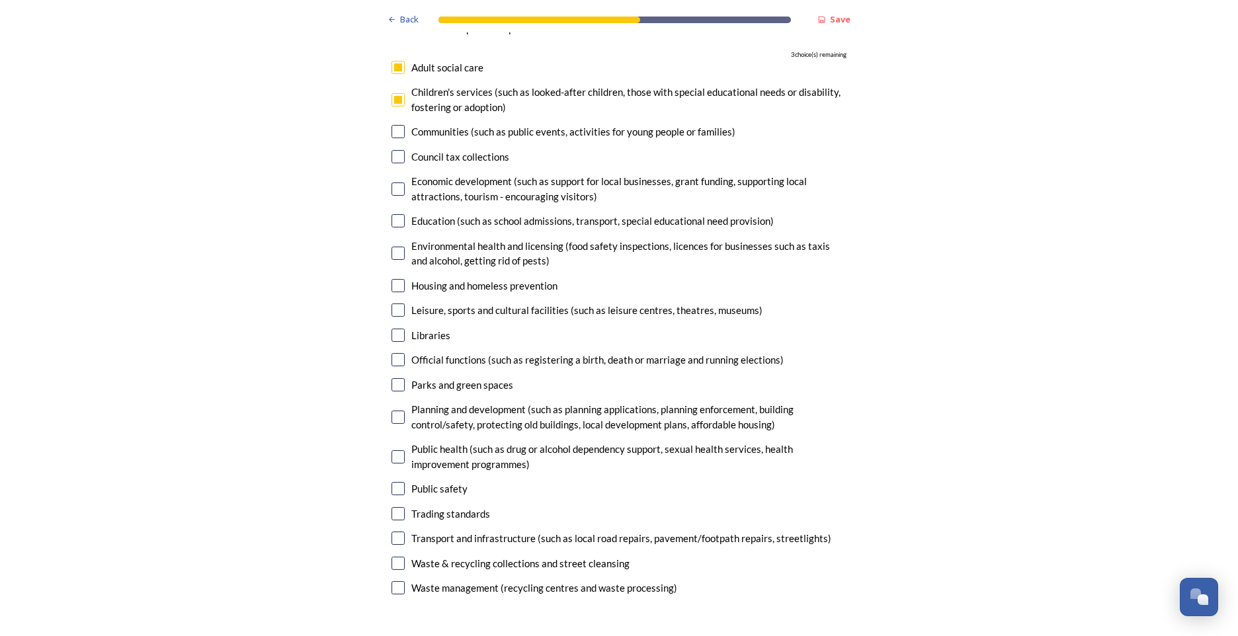
click at [391, 214] on input "checkbox" at bounding box center [397, 220] width 13 height 13
checkbox input "true"
click at [395, 279] on input "checkbox" at bounding box center [397, 285] width 13 height 13
checkbox input "true"
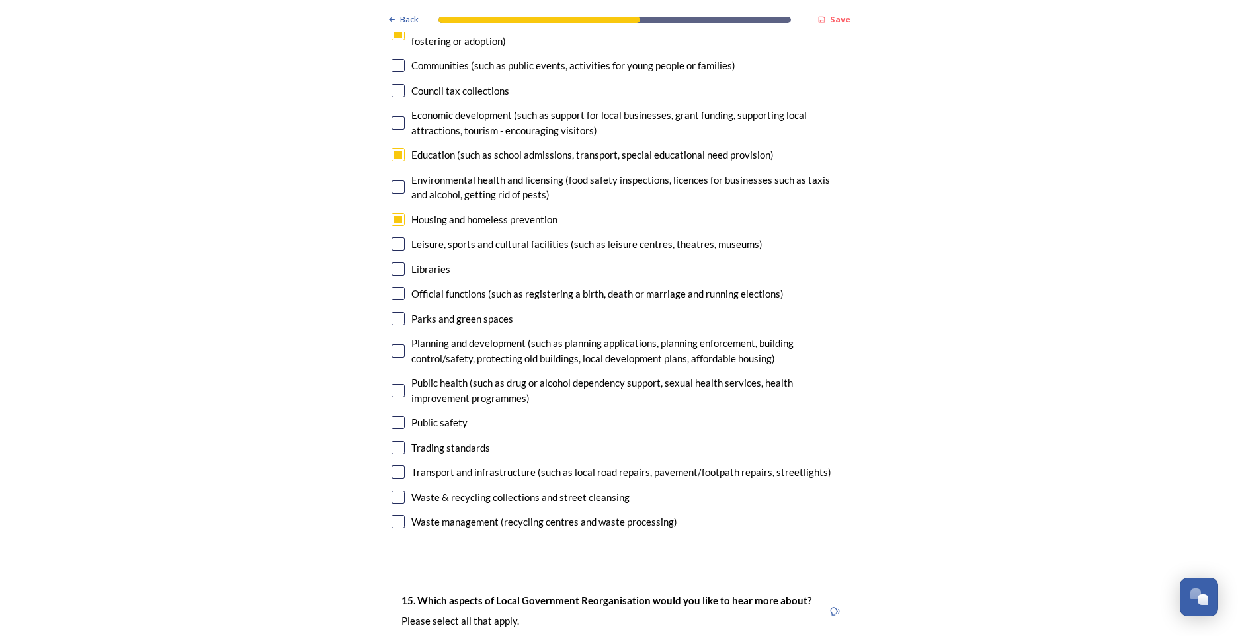
scroll to position [3174, 0]
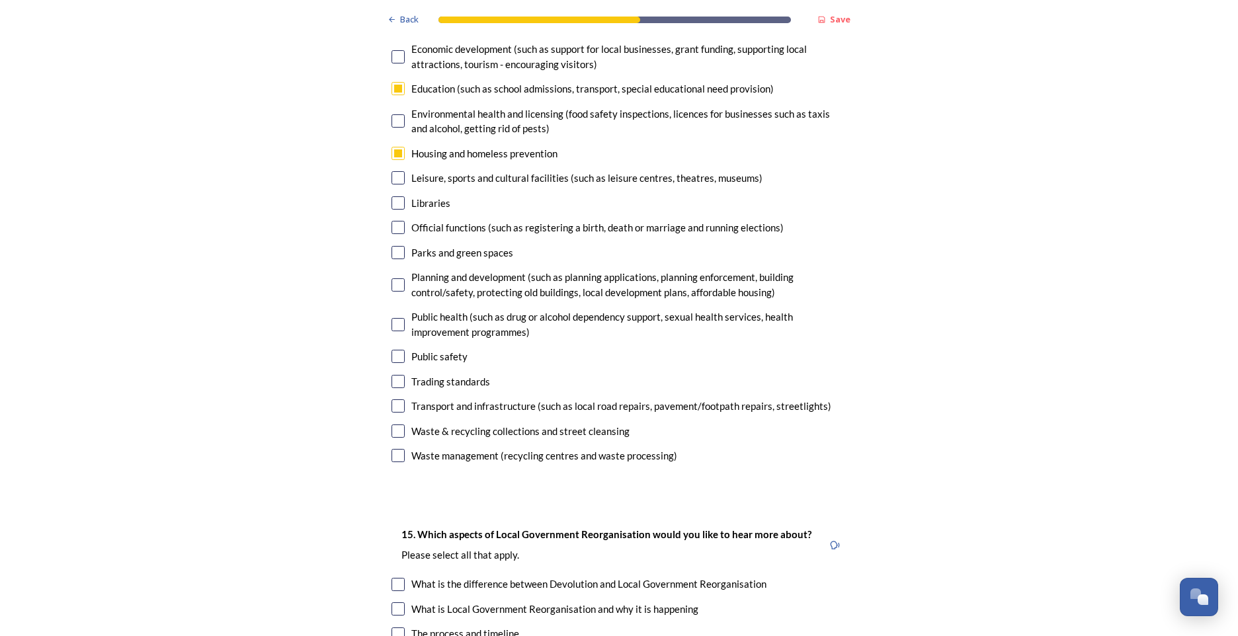
click at [394, 318] on input "checkbox" at bounding box center [397, 324] width 13 height 13
checkbox input "true"
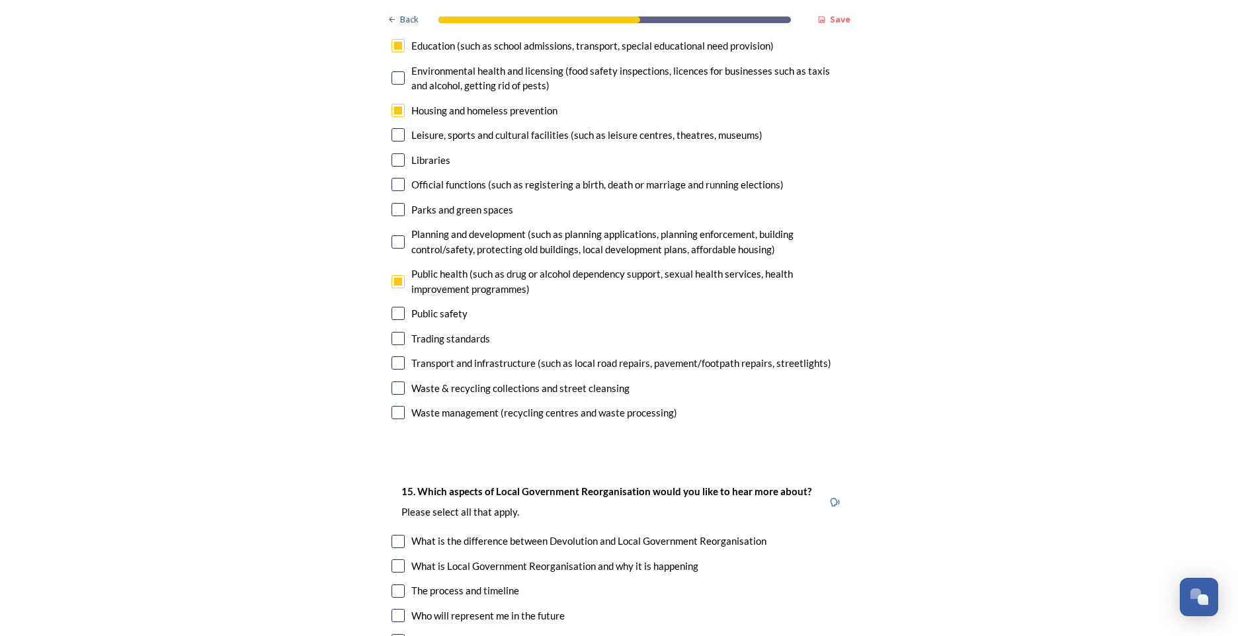
scroll to position [3240, 0]
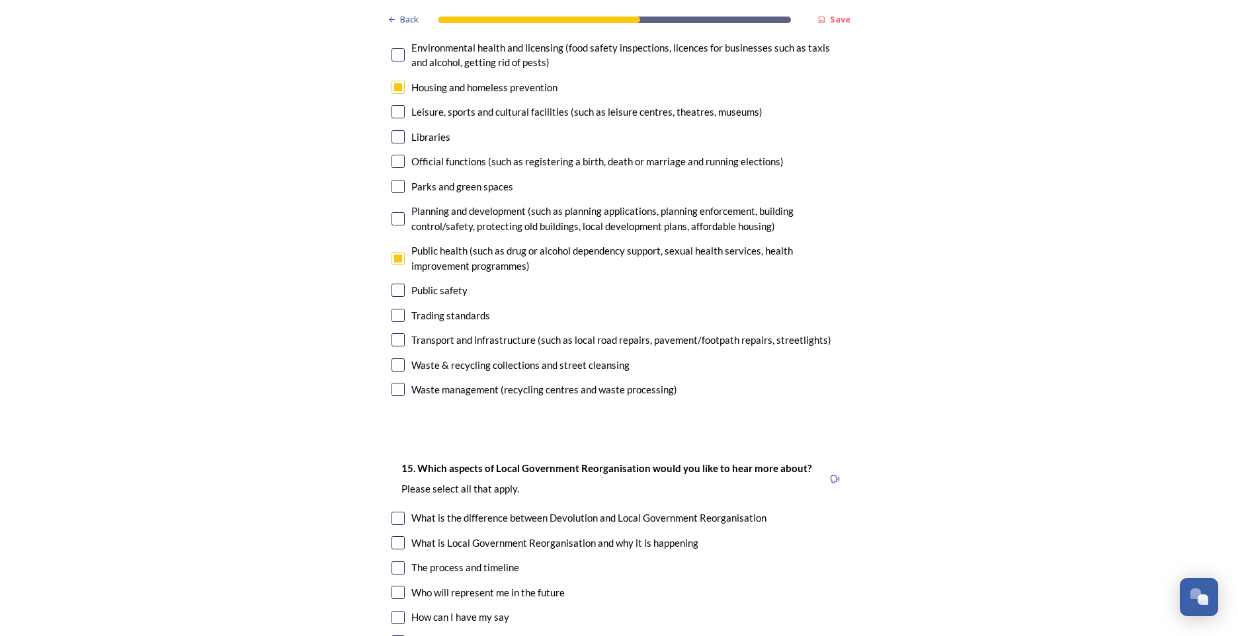
click at [394, 284] on input "checkbox" at bounding box center [397, 290] width 13 height 13
checkbox input "false"
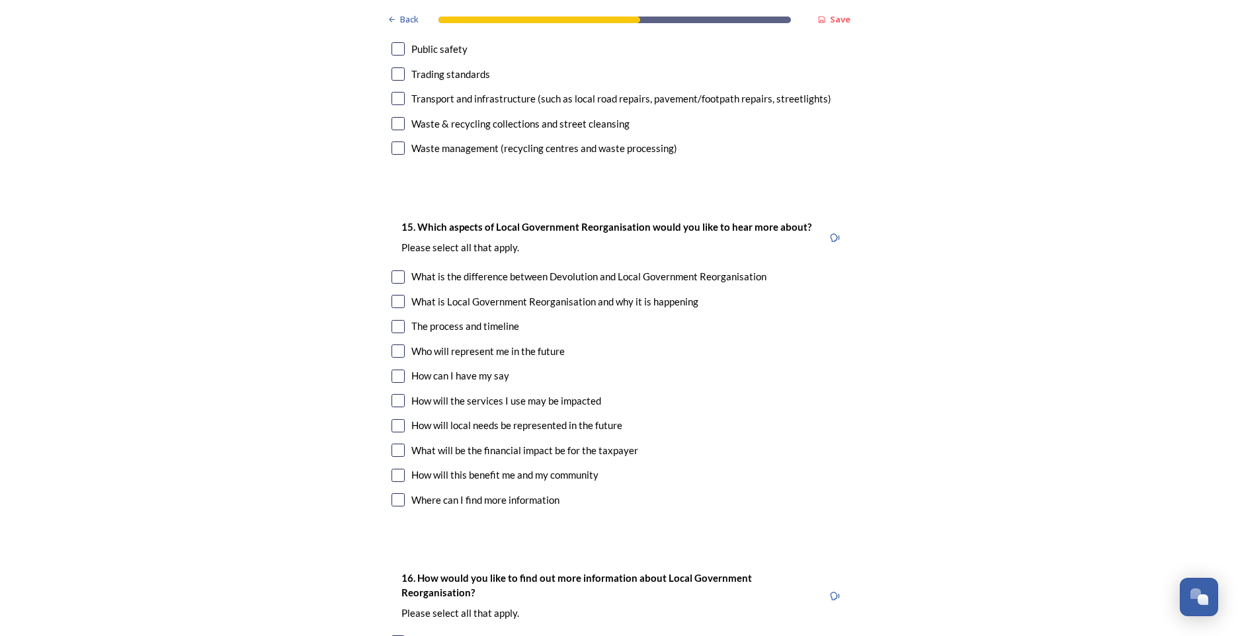
scroll to position [3505, 0]
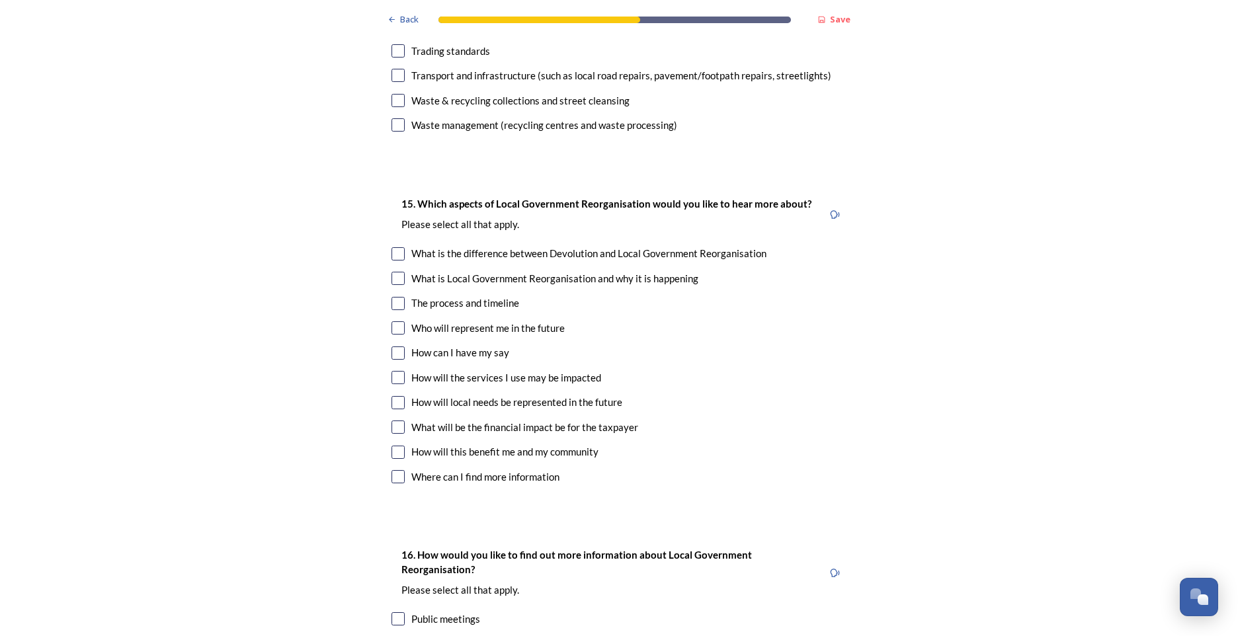
click at [395, 247] on input "checkbox" at bounding box center [397, 253] width 13 height 13
checkbox input "true"
click at [395, 297] on input "checkbox" at bounding box center [397, 303] width 13 height 13
checkbox input "true"
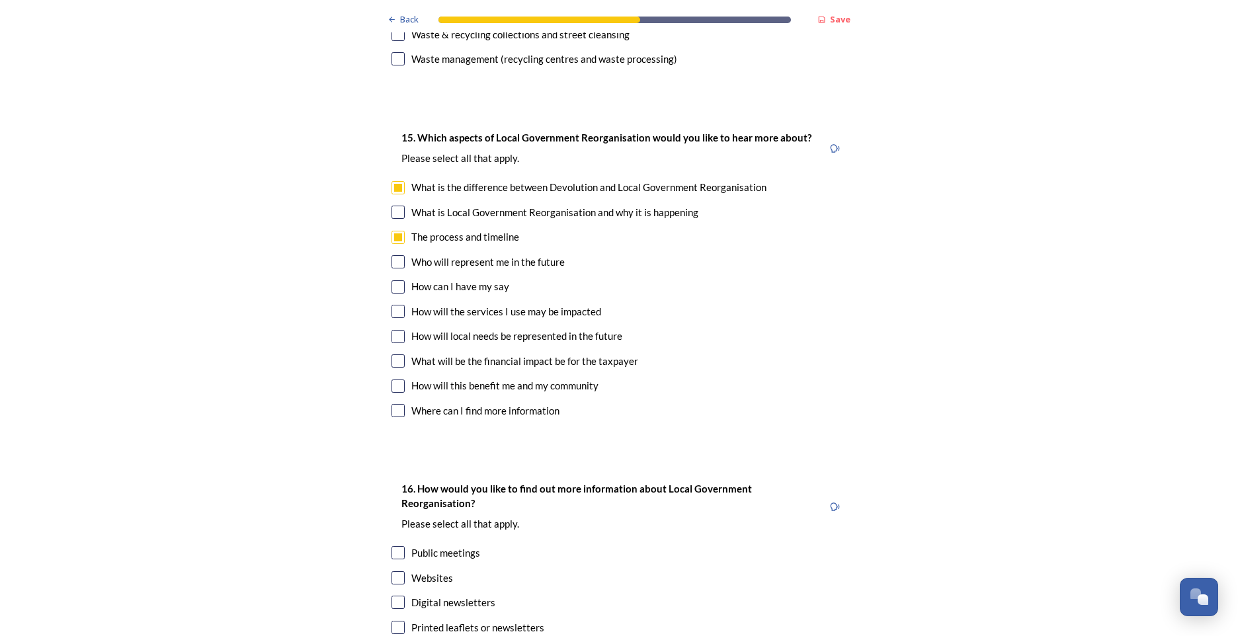
click at [391, 280] on input "checkbox" at bounding box center [397, 286] width 13 height 13
checkbox input "true"
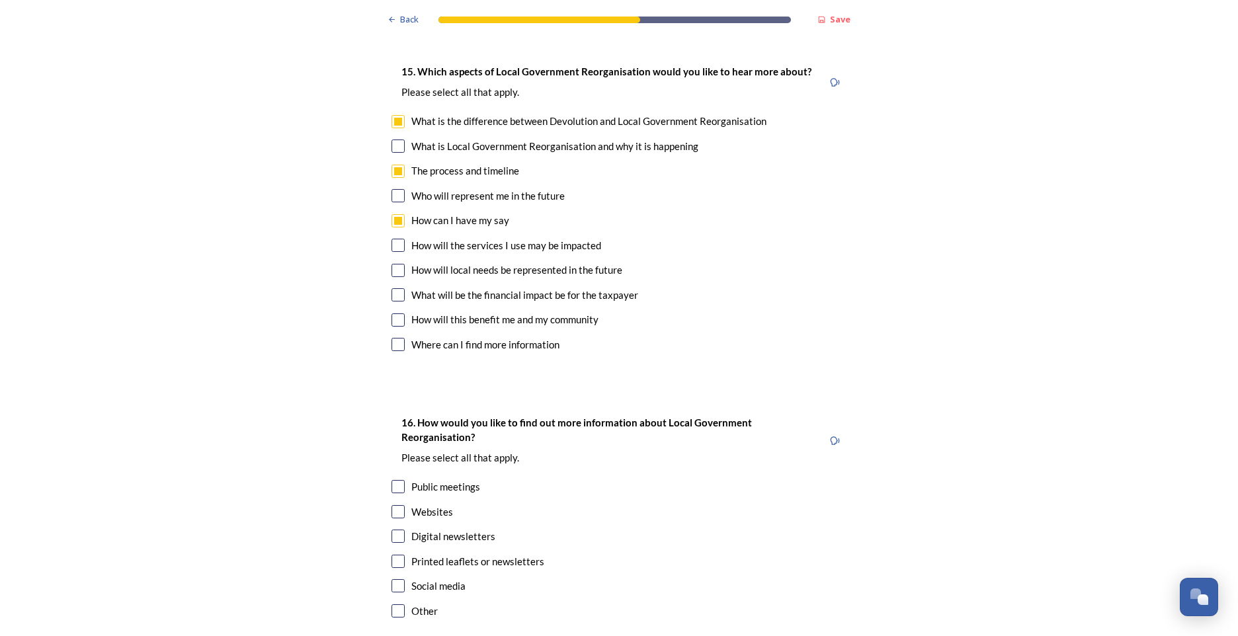
click at [393, 264] on input "checkbox" at bounding box center [397, 270] width 13 height 13
checkbox input "true"
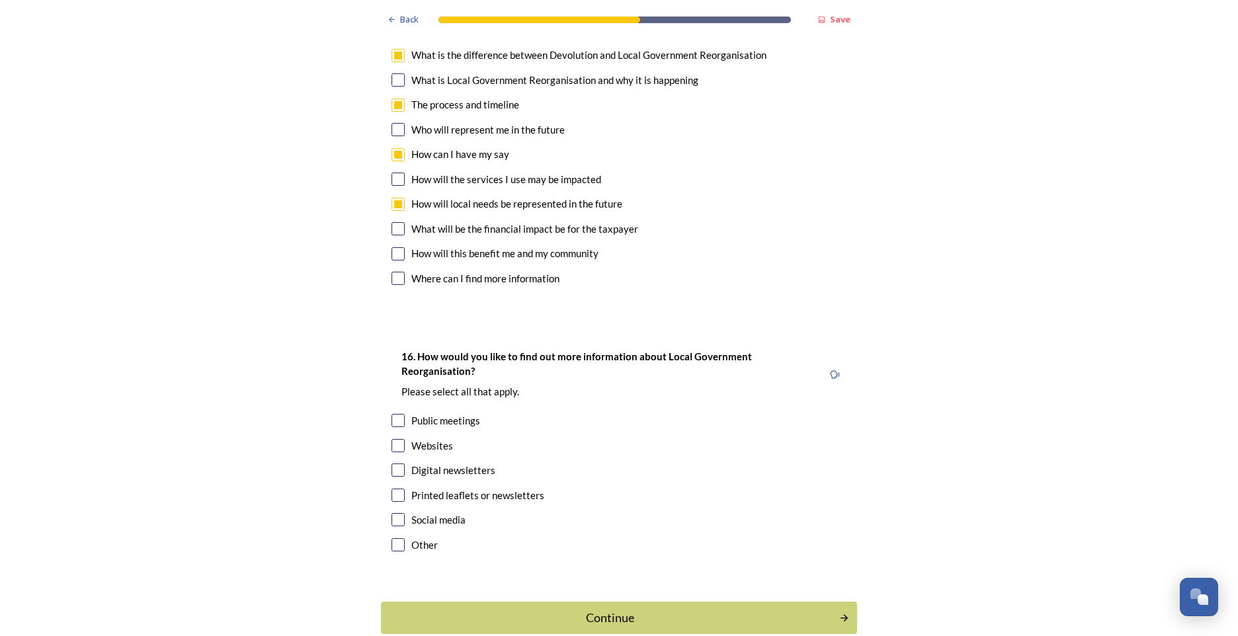
click at [391, 222] on input "checkbox" at bounding box center [397, 228] width 13 height 13
checkbox input "true"
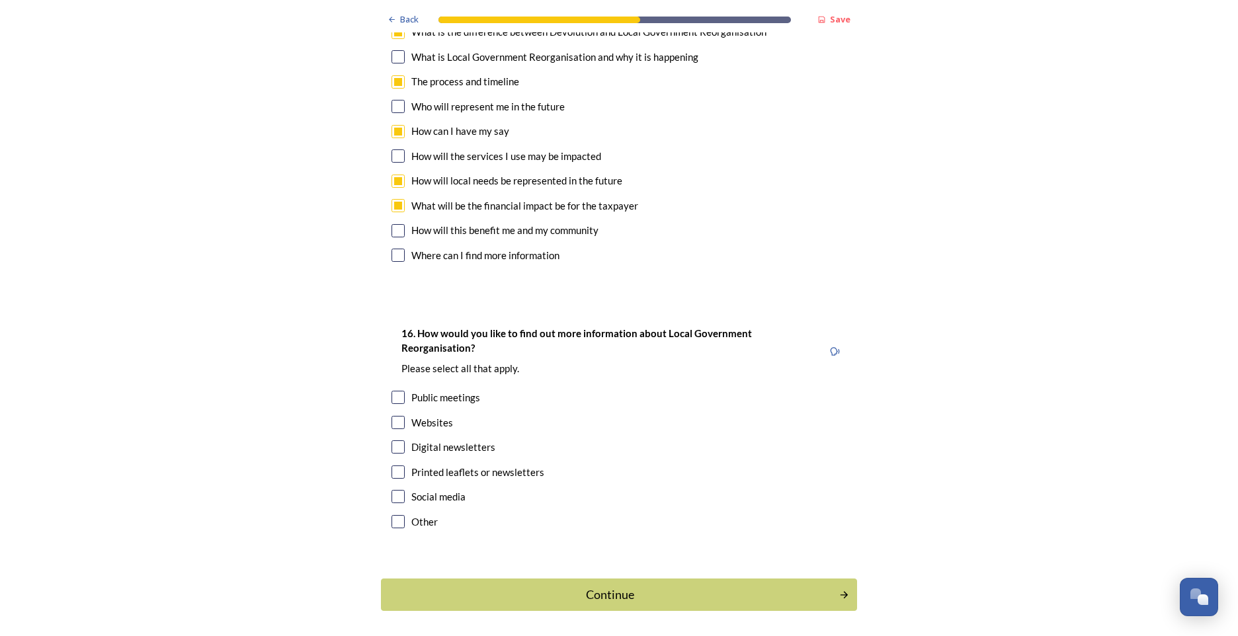
scroll to position [3739, 0]
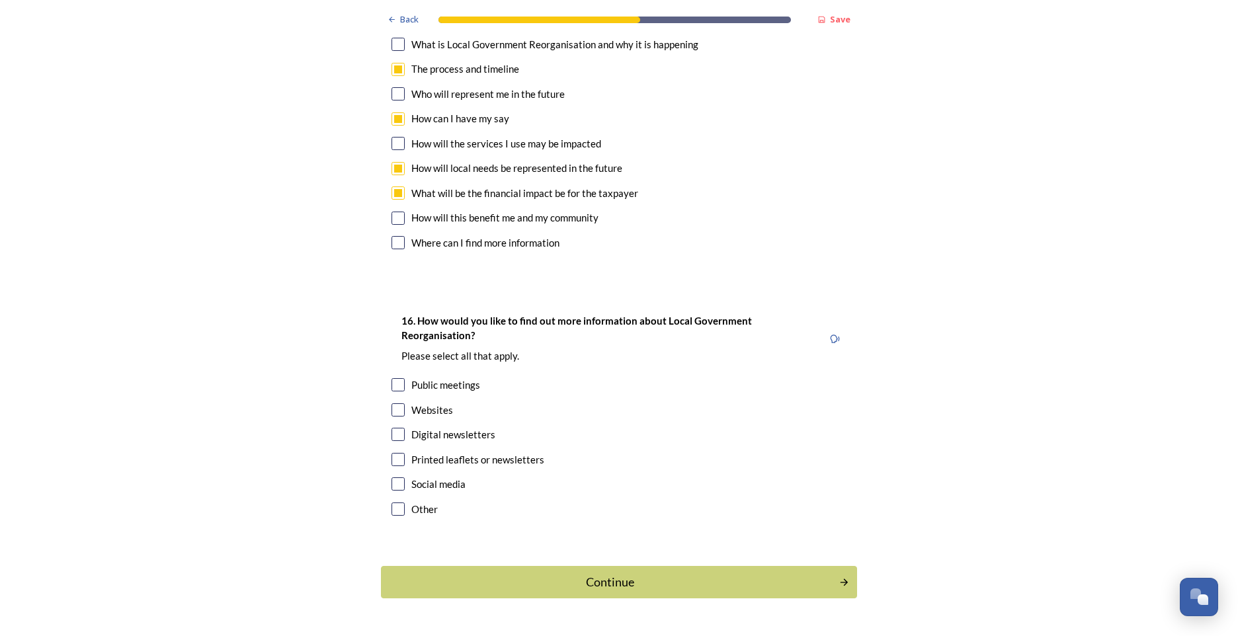
click at [391, 503] on input "checkbox" at bounding box center [397, 509] width 13 height 13
checkbox input "true"
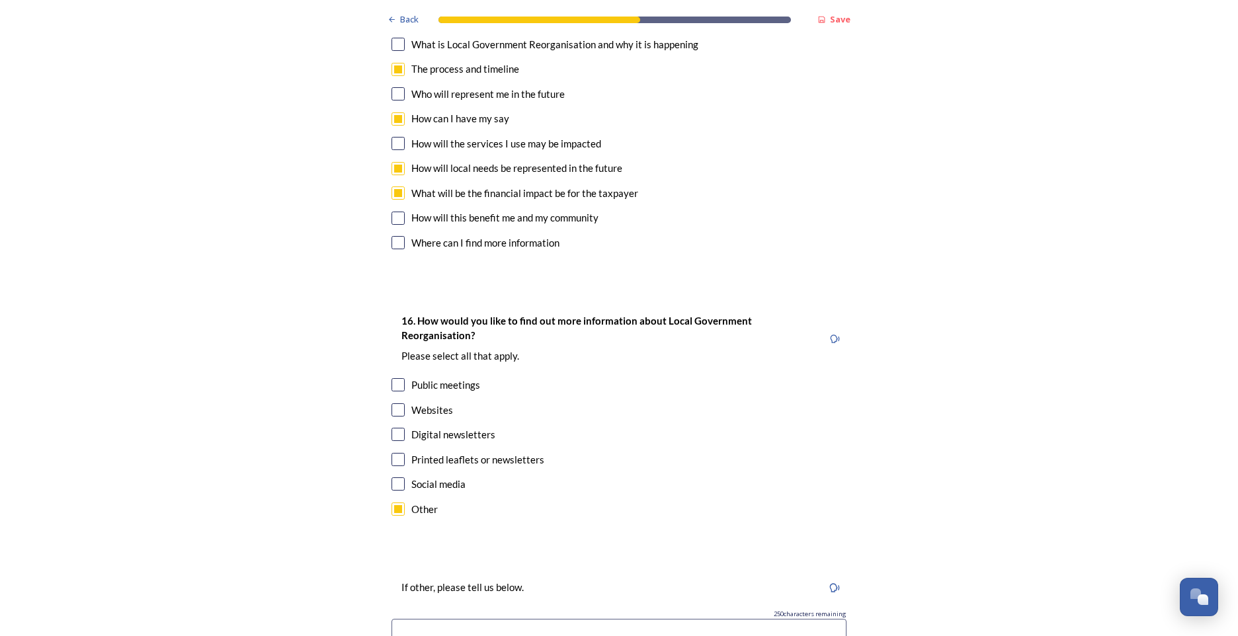
click at [446, 619] on input at bounding box center [618, 634] width 455 height 30
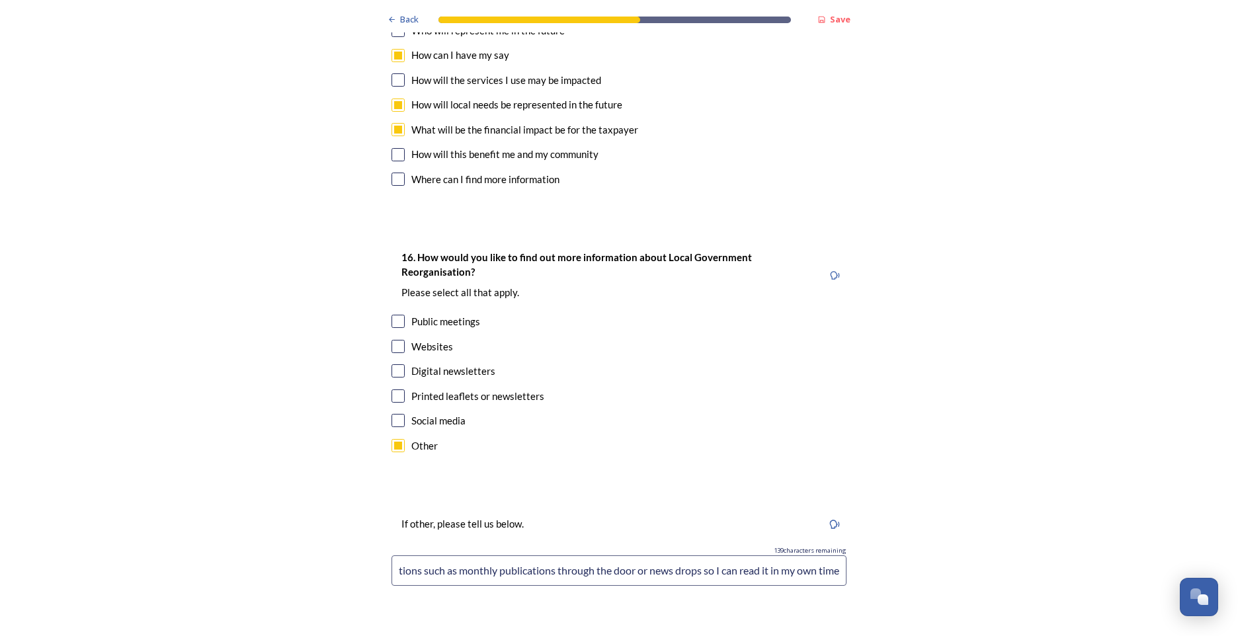
scroll to position [3877, 0]
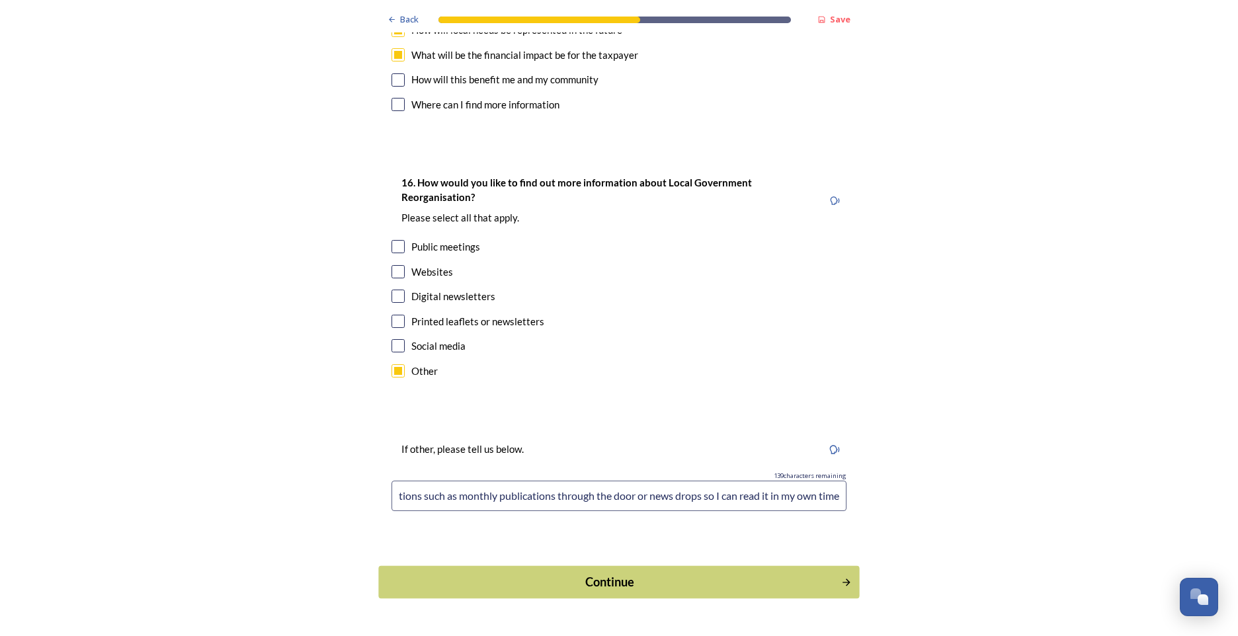
type input "local publications such as monthly publications through the door or news drops …"
click at [621, 573] on div "Continue" at bounding box center [610, 582] width 448 height 18
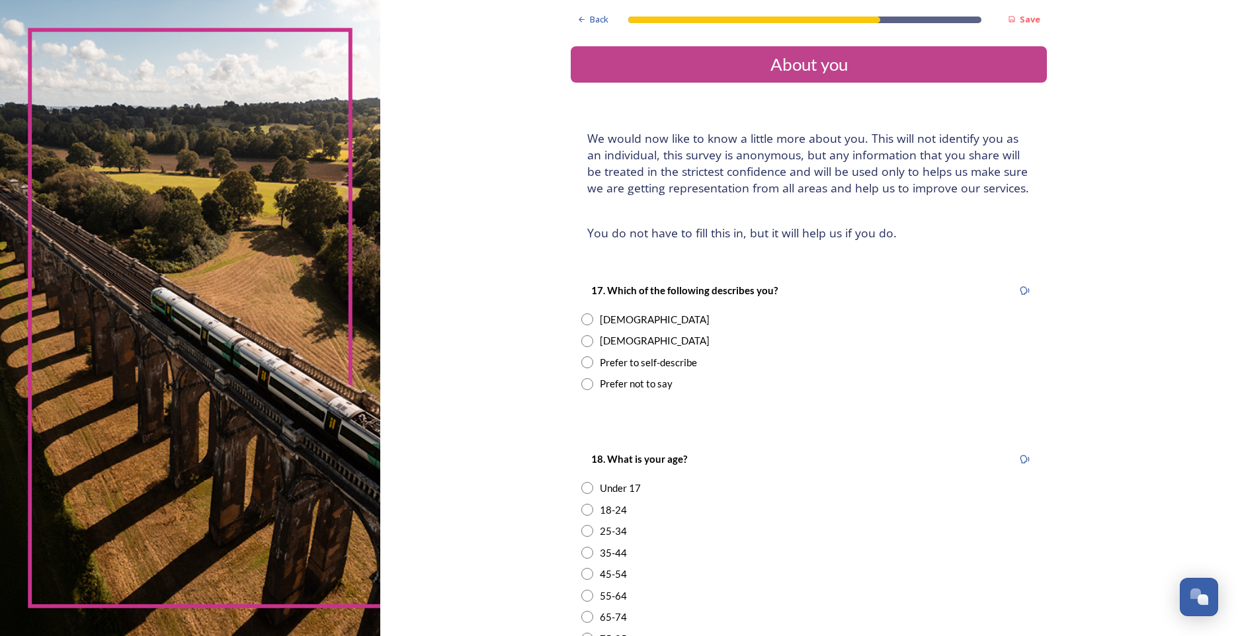
click at [584, 315] on input "radio" at bounding box center [587, 319] width 12 height 12
radio input "true"
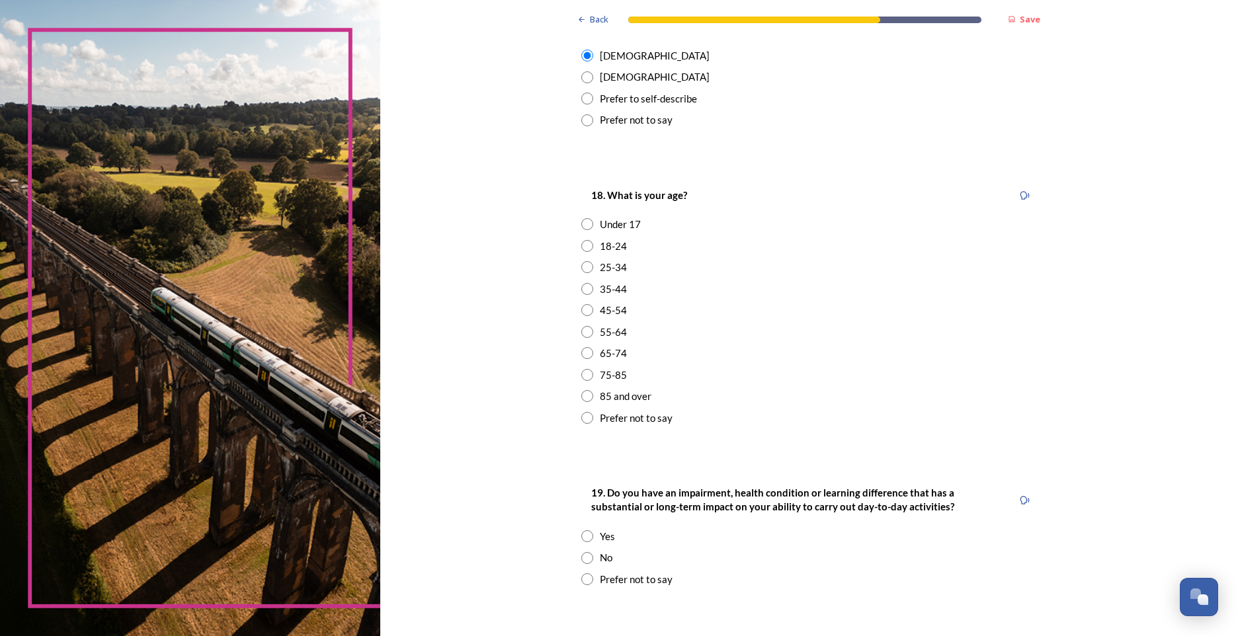
scroll to position [264, 0]
click at [584, 333] on input "radio" at bounding box center [587, 331] width 12 height 12
radio input "true"
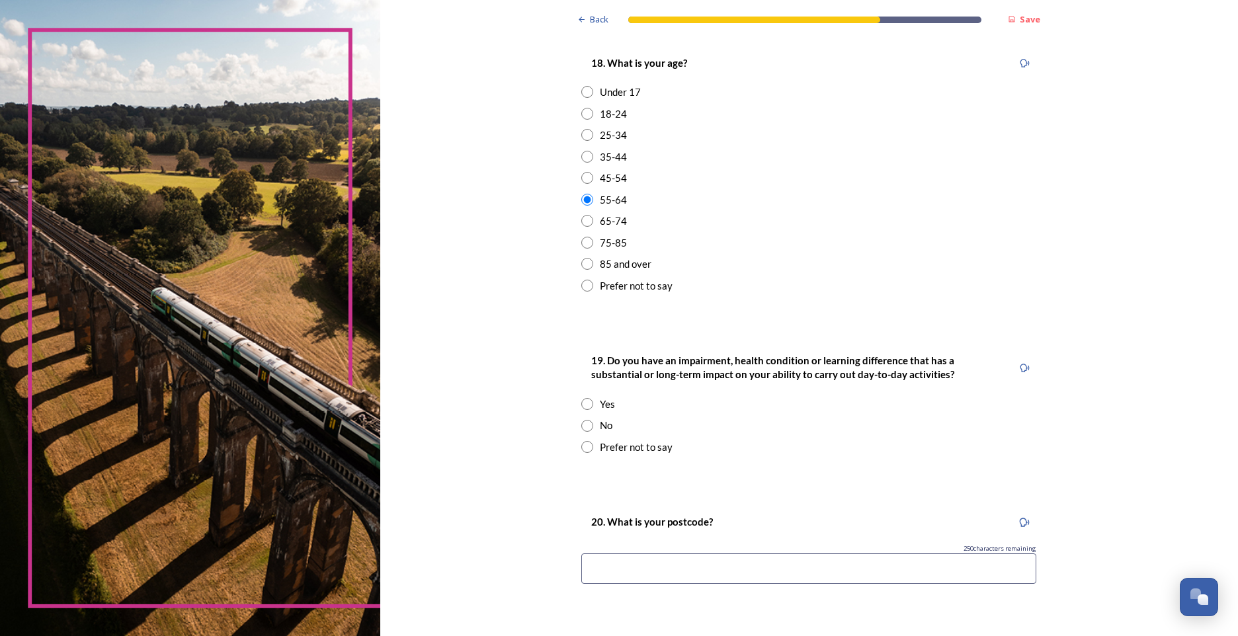
scroll to position [397, 0]
click at [582, 405] on input "radio" at bounding box center [587, 403] width 12 height 12
radio input "true"
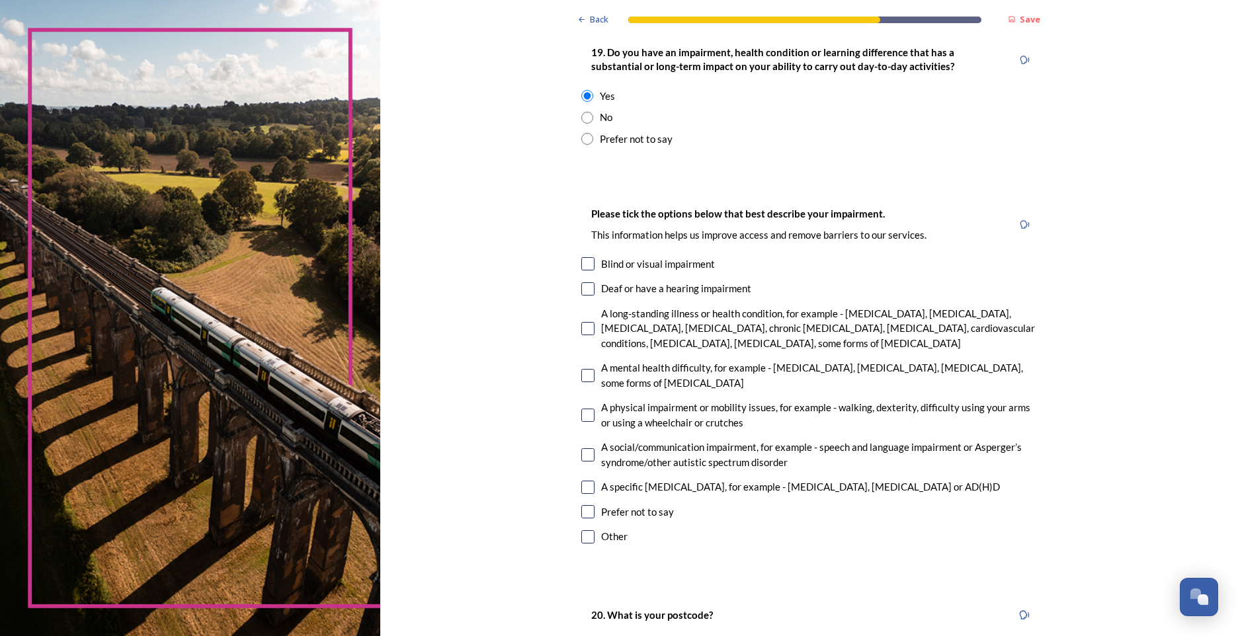
scroll to position [727, 0]
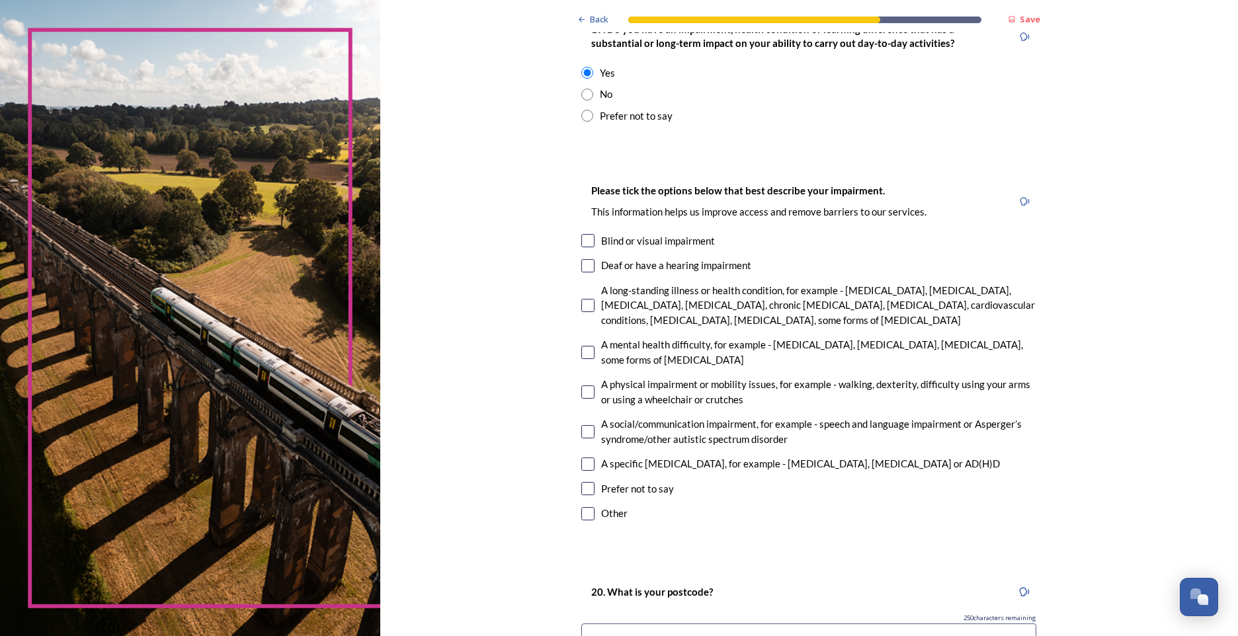
click at [582, 305] on input "checkbox" at bounding box center [587, 305] width 13 height 13
checkbox input "true"
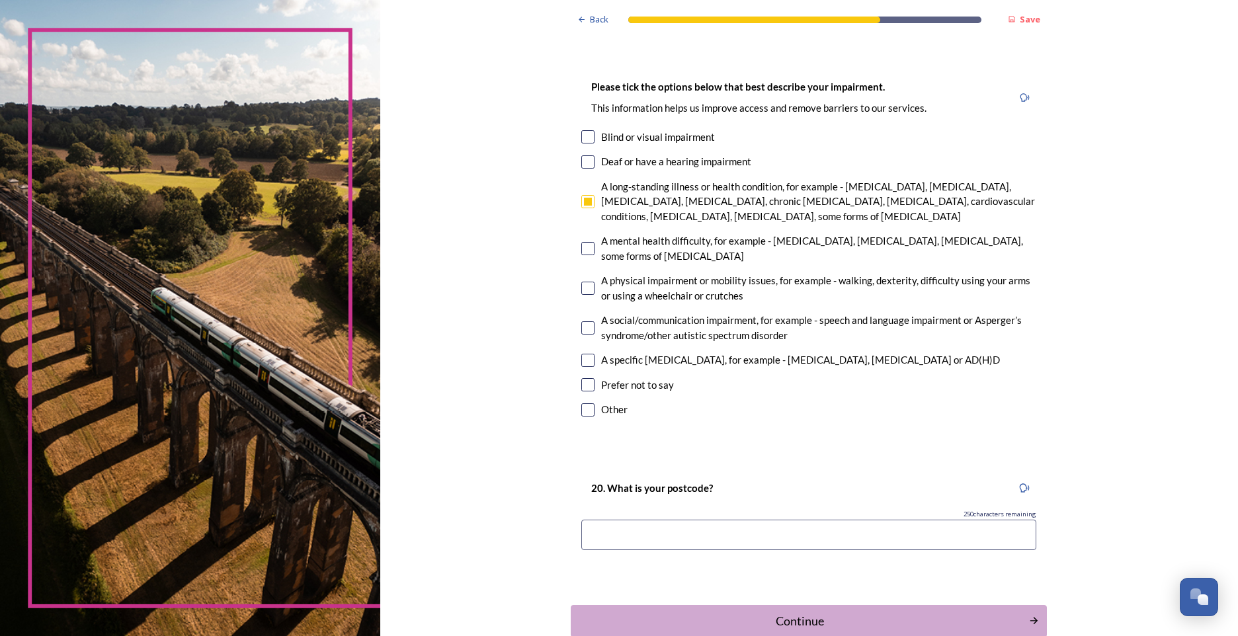
scroll to position [860, 0]
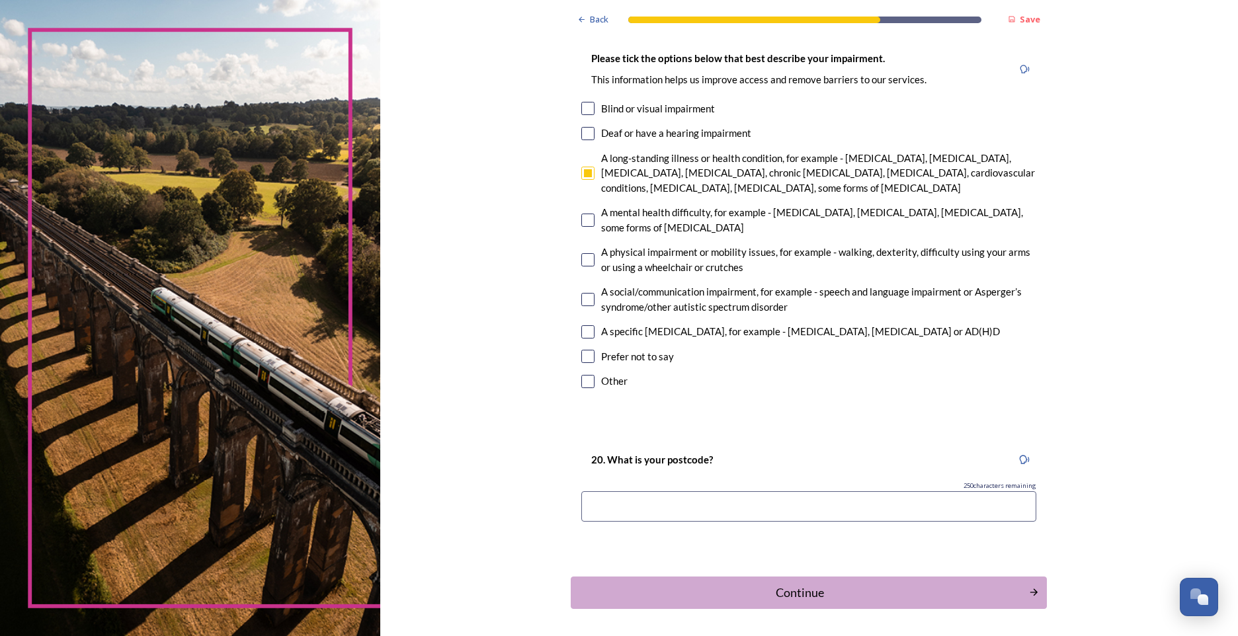
click at [587, 335] on input "checkbox" at bounding box center [587, 331] width 13 height 13
checkbox input "true"
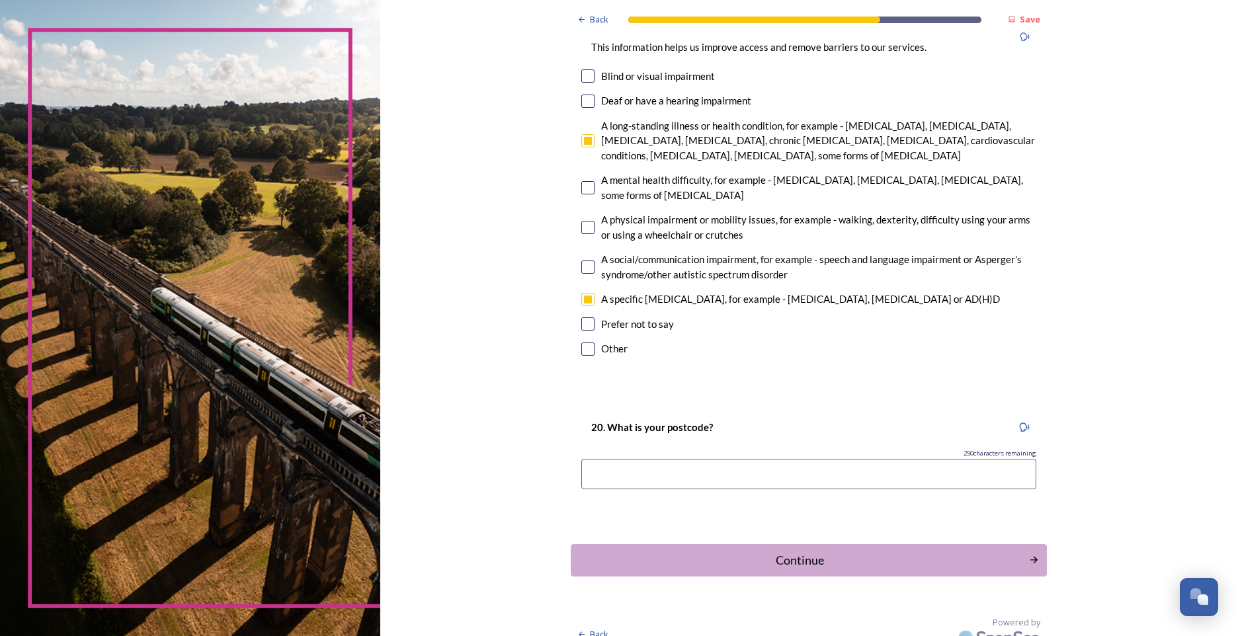
scroll to position [909, 0]
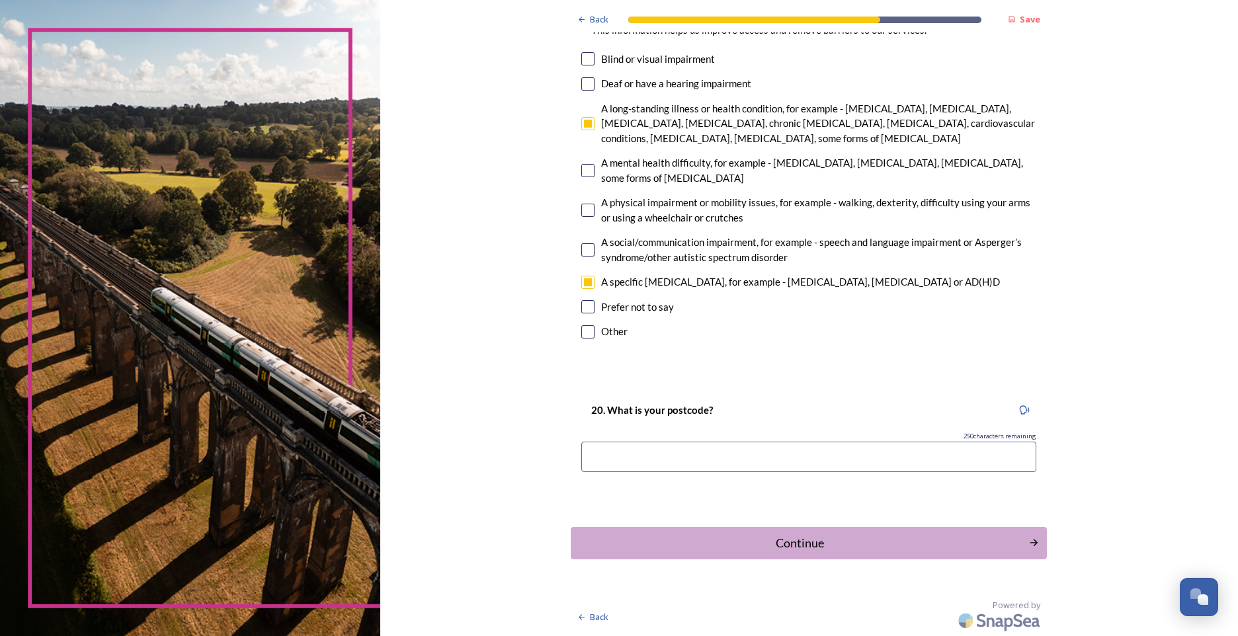
click at [660, 451] on input at bounding box center [808, 457] width 455 height 30
type input "BN14 0AS"
click at [1006, 544] on div "Continue" at bounding box center [800, 543] width 448 height 18
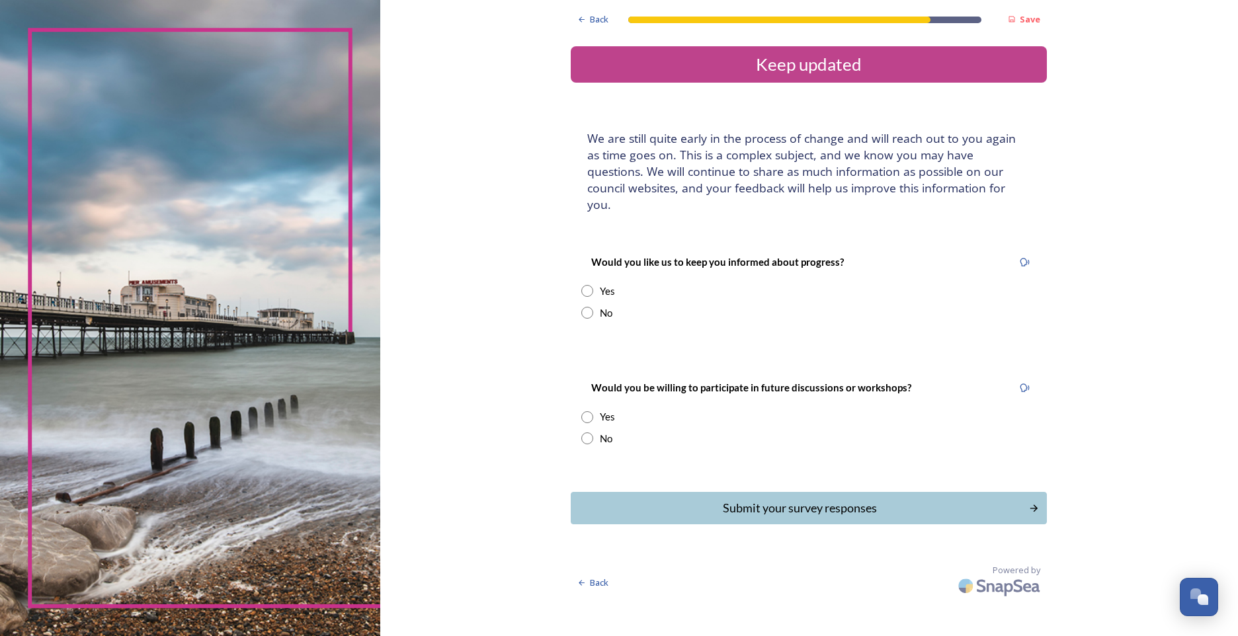
click at [590, 285] on input "radio" at bounding box center [587, 291] width 12 height 12
radio input "true"
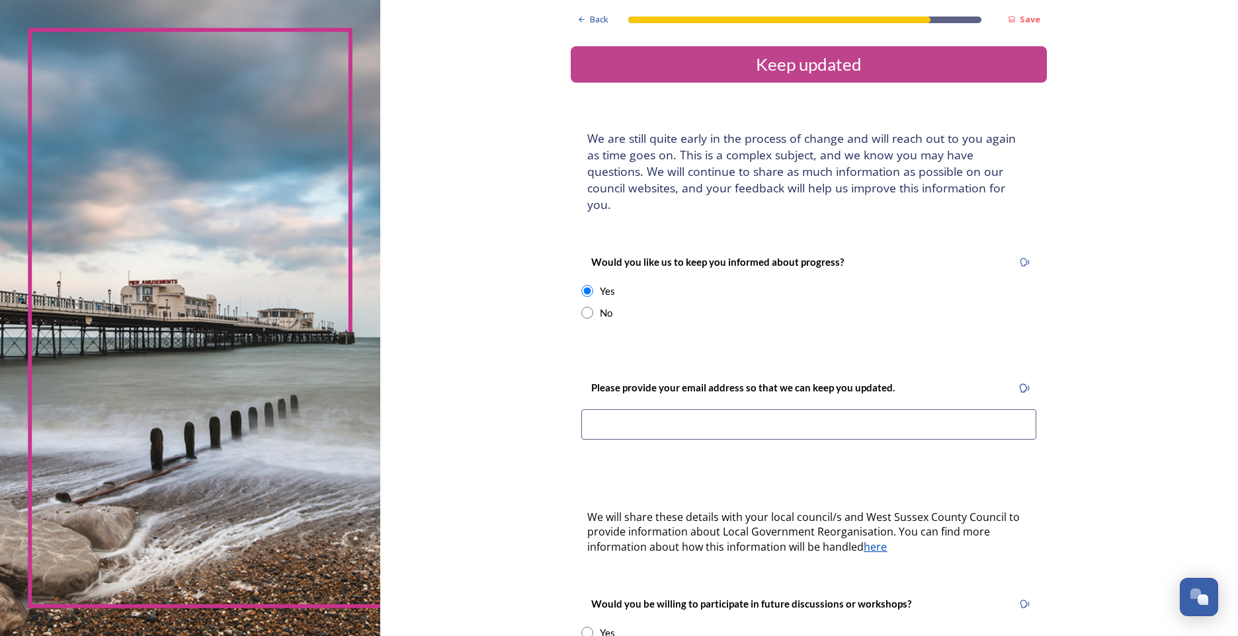
drag, startPoint x: 683, startPoint y: 407, endPoint x: 791, endPoint y: 358, distance: 118.4
click at [704, 409] on input at bounding box center [808, 424] width 455 height 30
type input "C"
type input "c"
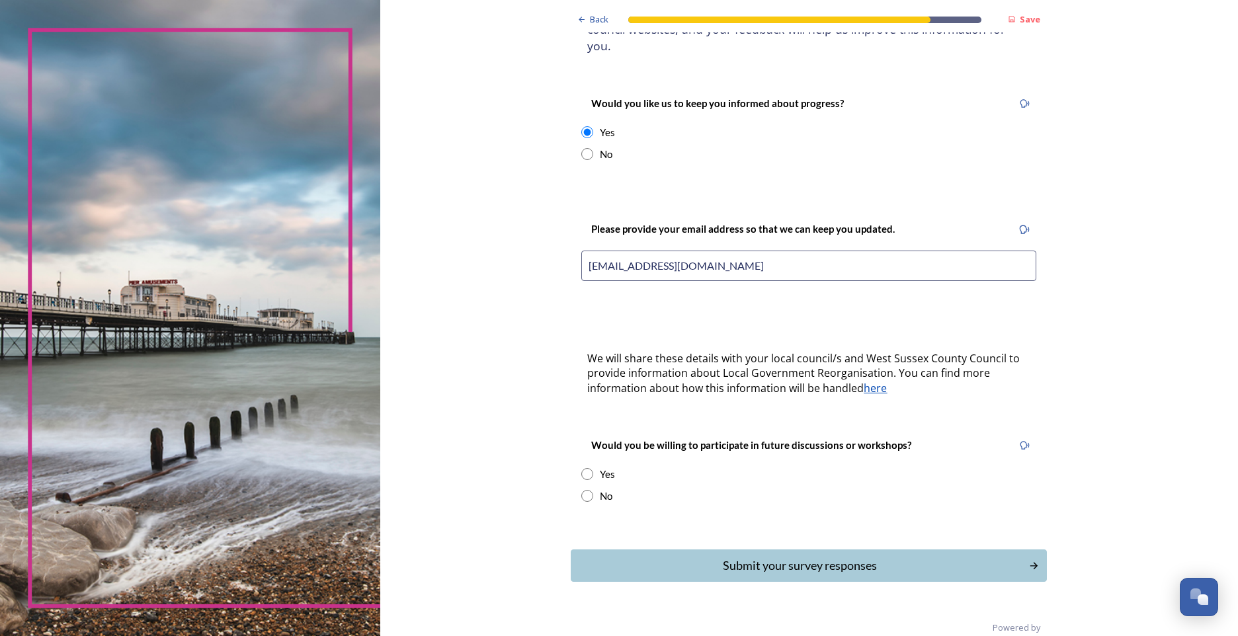
scroll to position [165, 0]
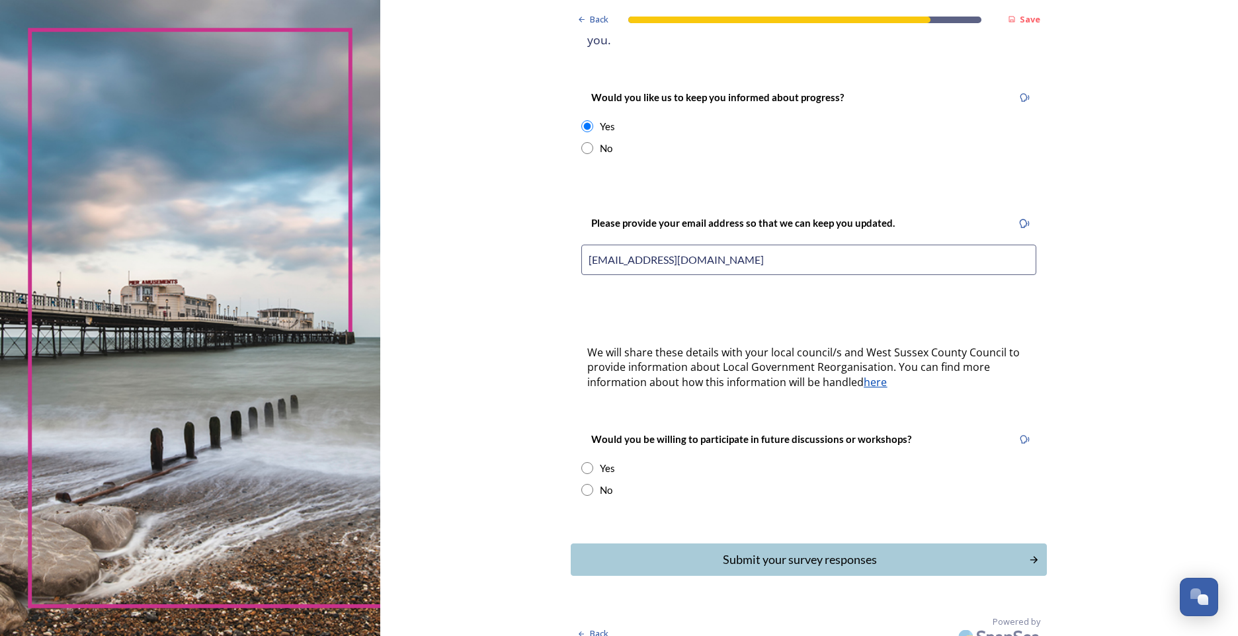
type input "[EMAIL_ADDRESS][DOMAIN_NAME]"
click at [581, 484] on input "radio" at bounding box center [587, 490] width 12 height 12
radio input "true"
click at [728, 551] on div "Submit your survey responses" at bounding box center [800, 560] width 448 height 18
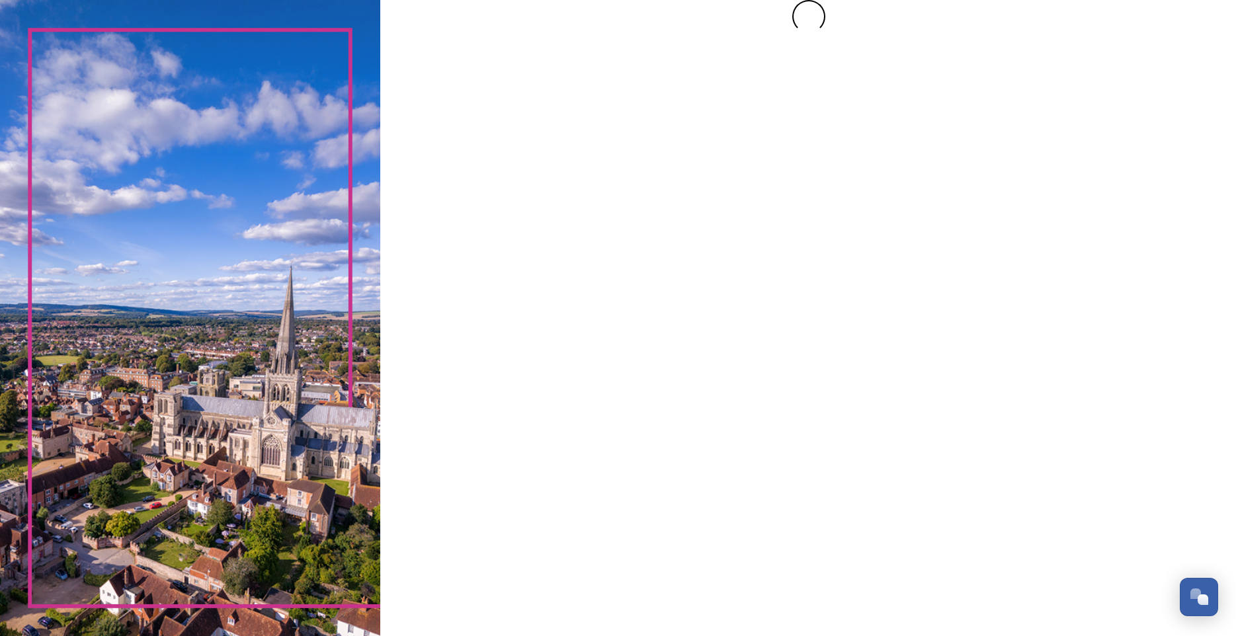
scroll to position [0, 0]
